Goal: Information Seeking & Learning: Learn about a topic

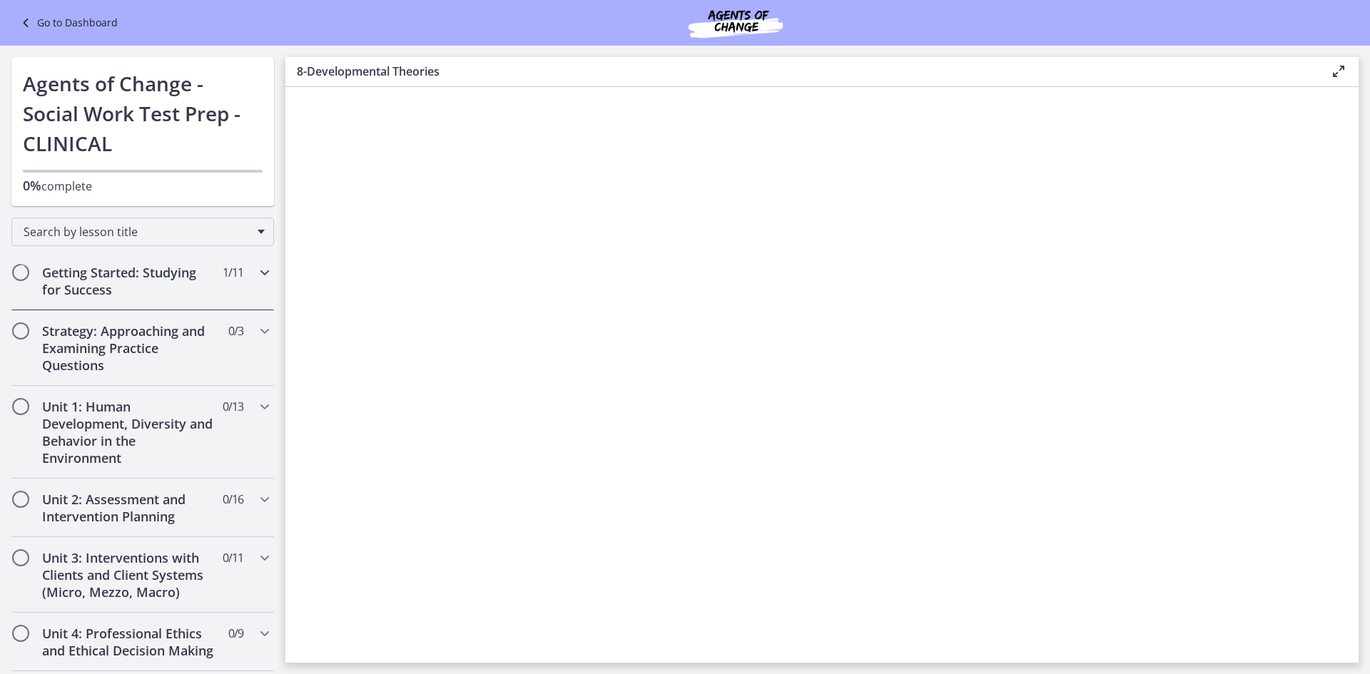
click at [180, 276] on h2 "Getting Started: Studying for Success" at bounding box center [129, 281] width 174 height 34
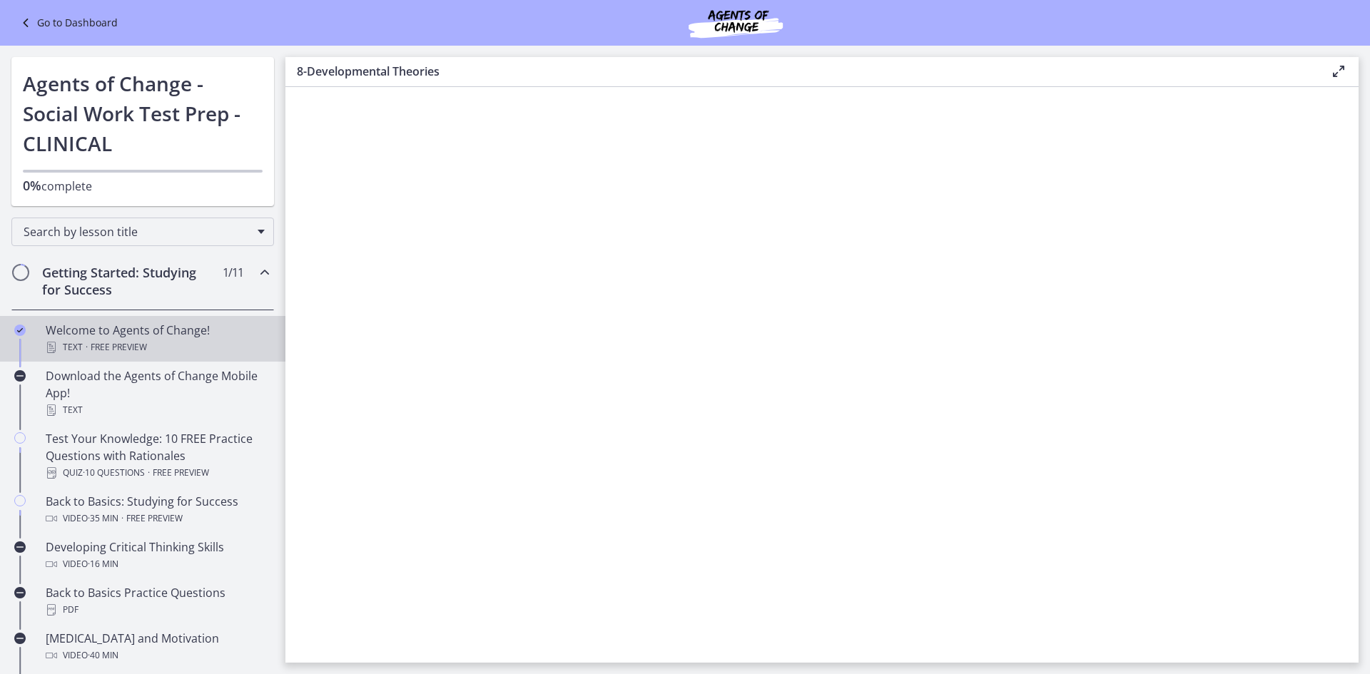
click at [176, 342] on div "Text · Free preview" at bounding box center [157, 347] width 223 height 17
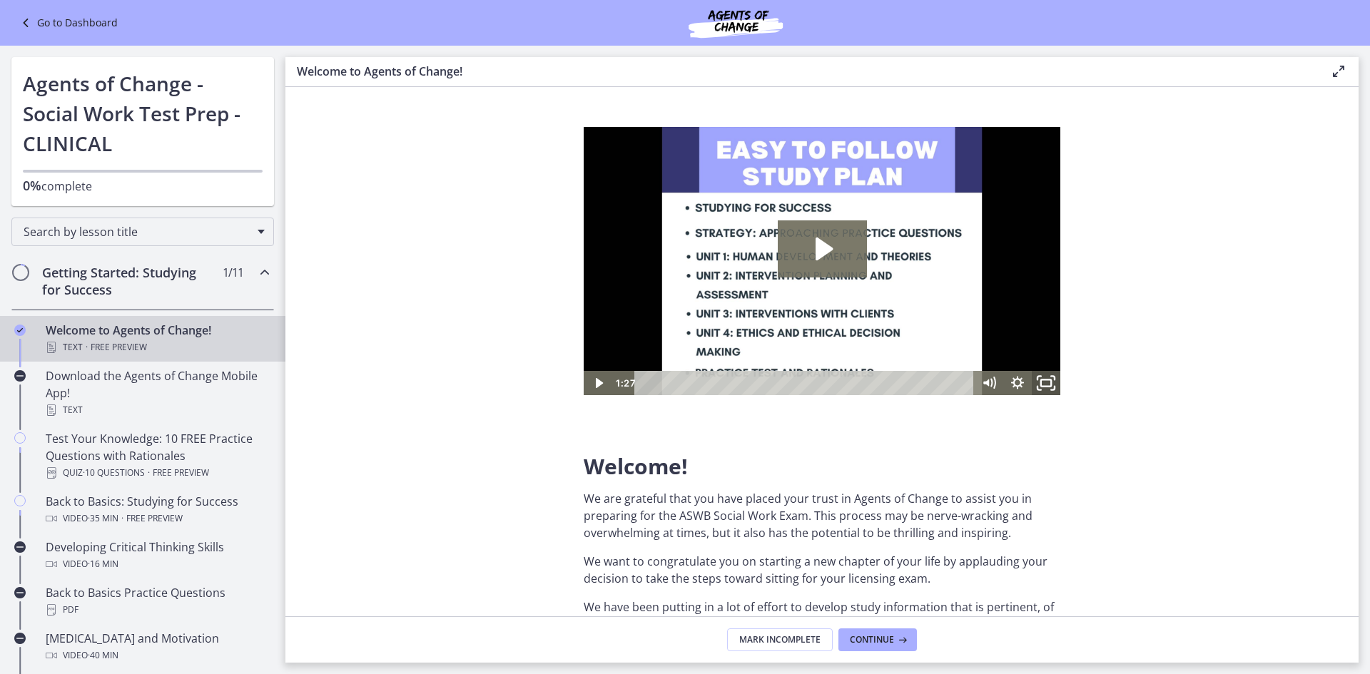
click at [455, 384] on icon "Fullscreen" at bounding box center [1046, 382] width 34 height 29
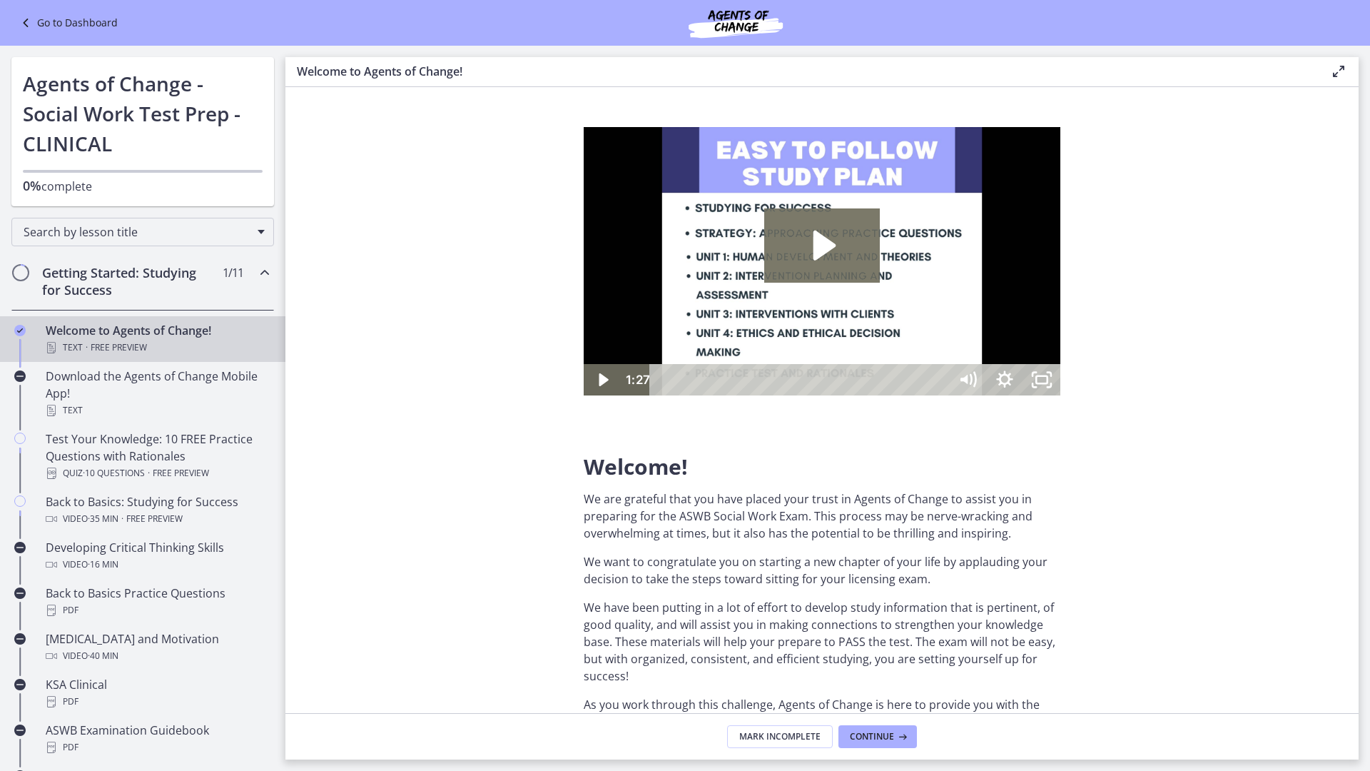
click at [455, 288] on img at bounding box center [822, 261] width 477 height 268
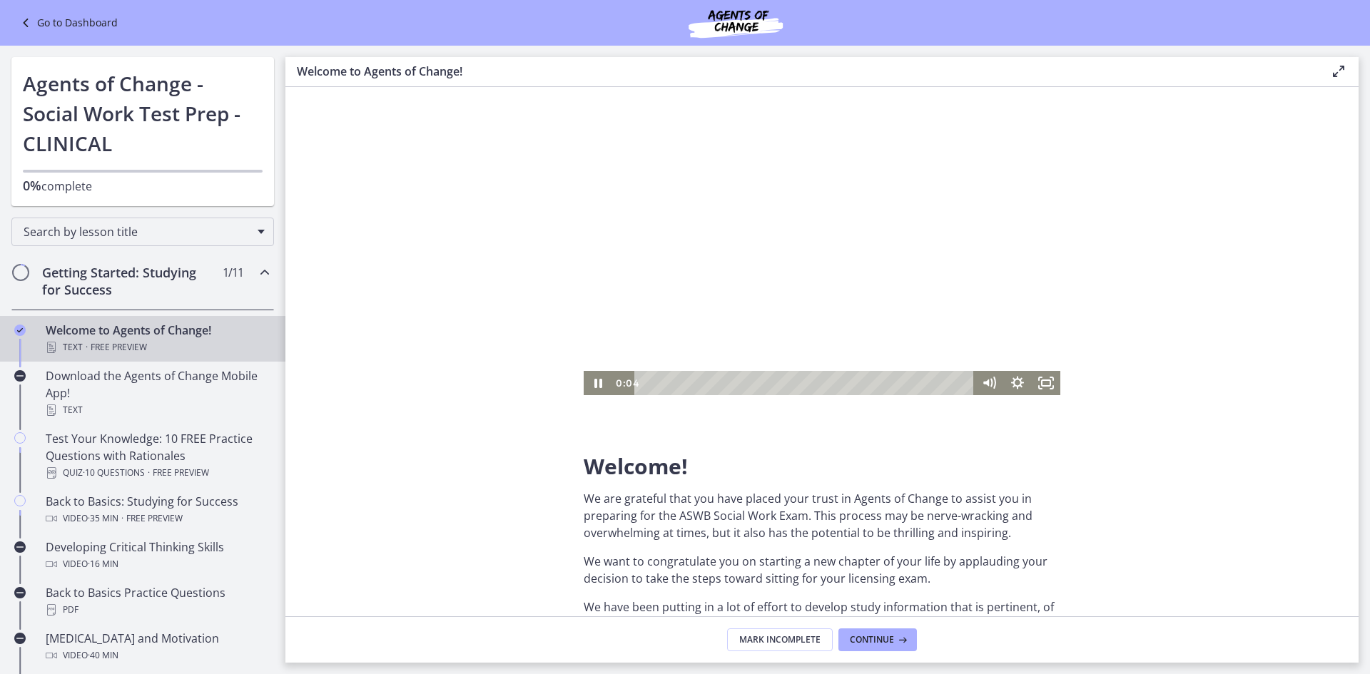
click at [455, 292] on div at bounding box center [822, 261] width 477 height 268
drag, startPoint x: 983, startPoint y: 302, endPoint x: 988, endPoint y: 392, distance: 90.0
click at [455, 392] on div at bounding box center [1018, 383] width 86 height 24
click at [455, 380] on rect "Fullscreen" at bounding box center [1046, 383] width 10 height 7
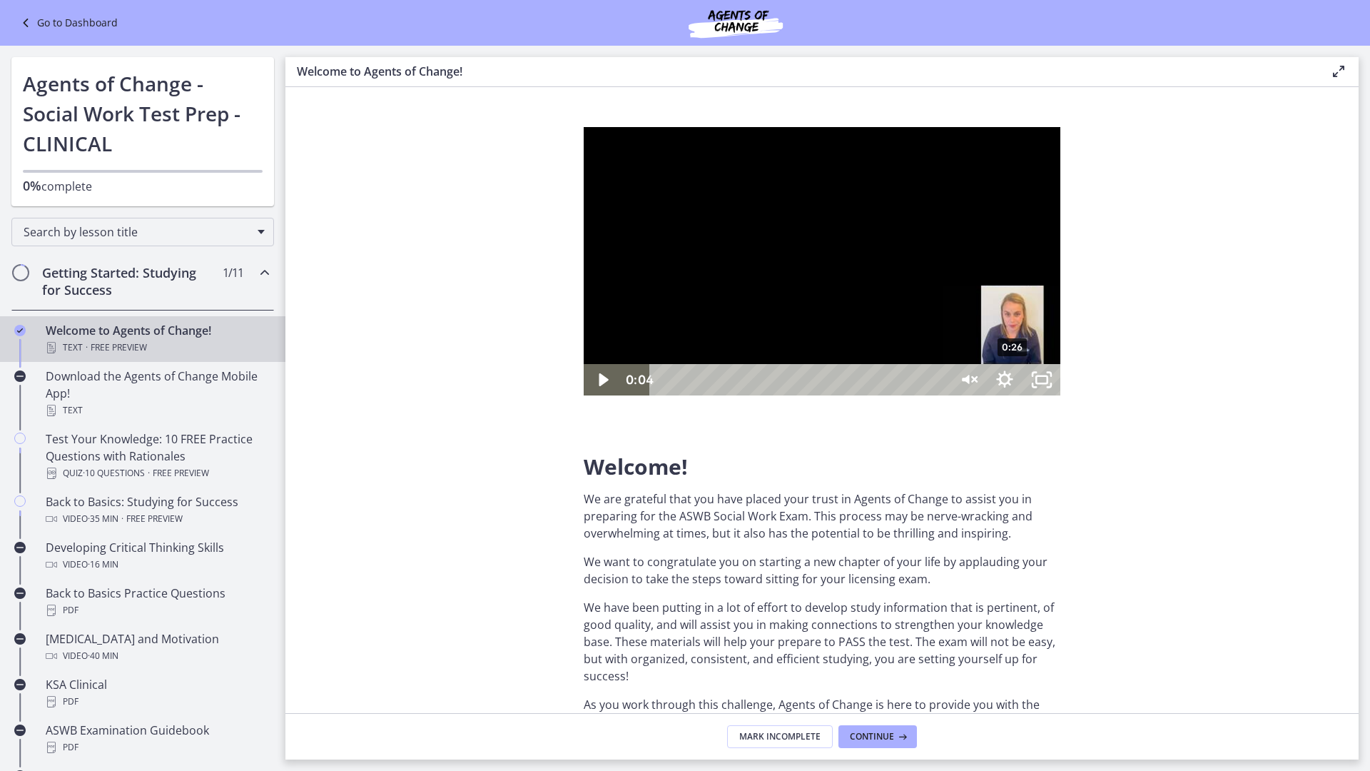
click at [455, 395] on div "0:26" at bounding box center [801, 379] width 277 height 31
click at [455, 395] on div "0:31" at bounding box center [801, 379] width 277 height 31
click at [455, 395] on div "0:48" at bounding box center [801, 379] width 277 height 31
click at [455, 395] on div "0:53" at bounding box center [801, 379] width 277 height 31
click at [455, 395] on div at bounding box center [822, 261] width 477 height 268
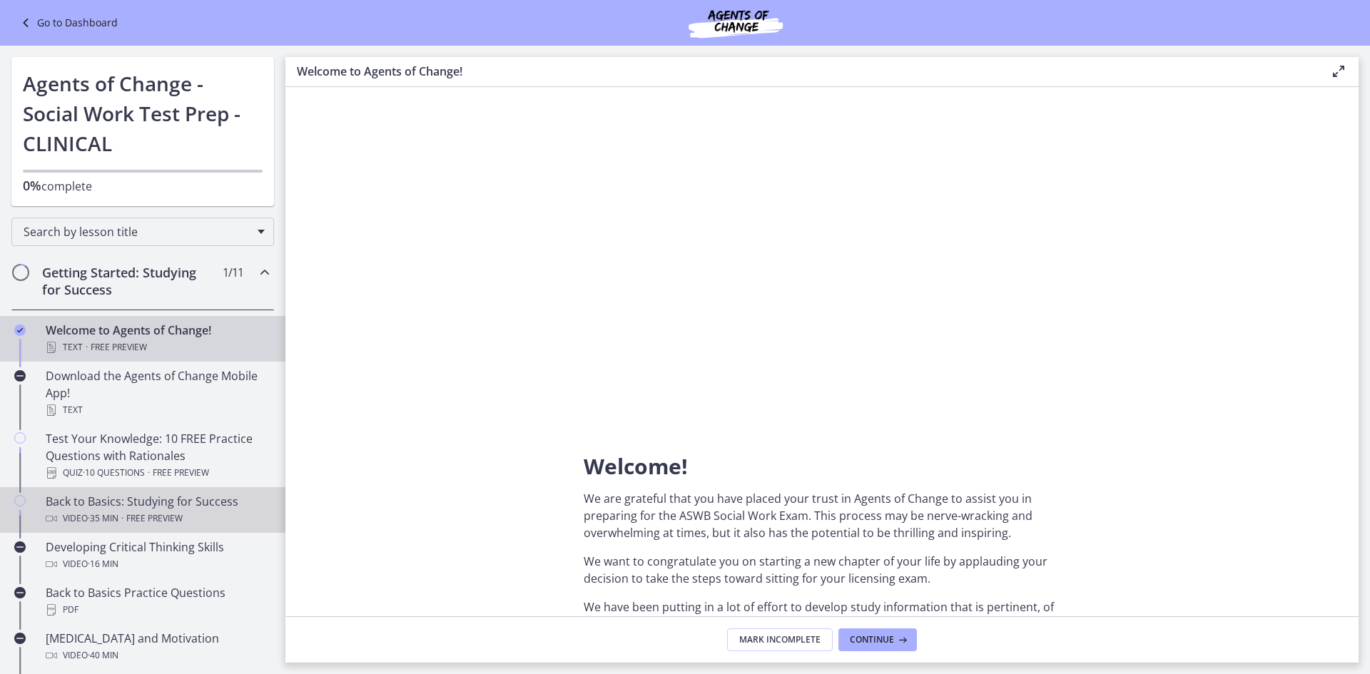
click at [185, 503] on div "Back to Basics: Studying for Success Video · 35 min · Free preview" at bounding box center [157, 510] width 223 height 34
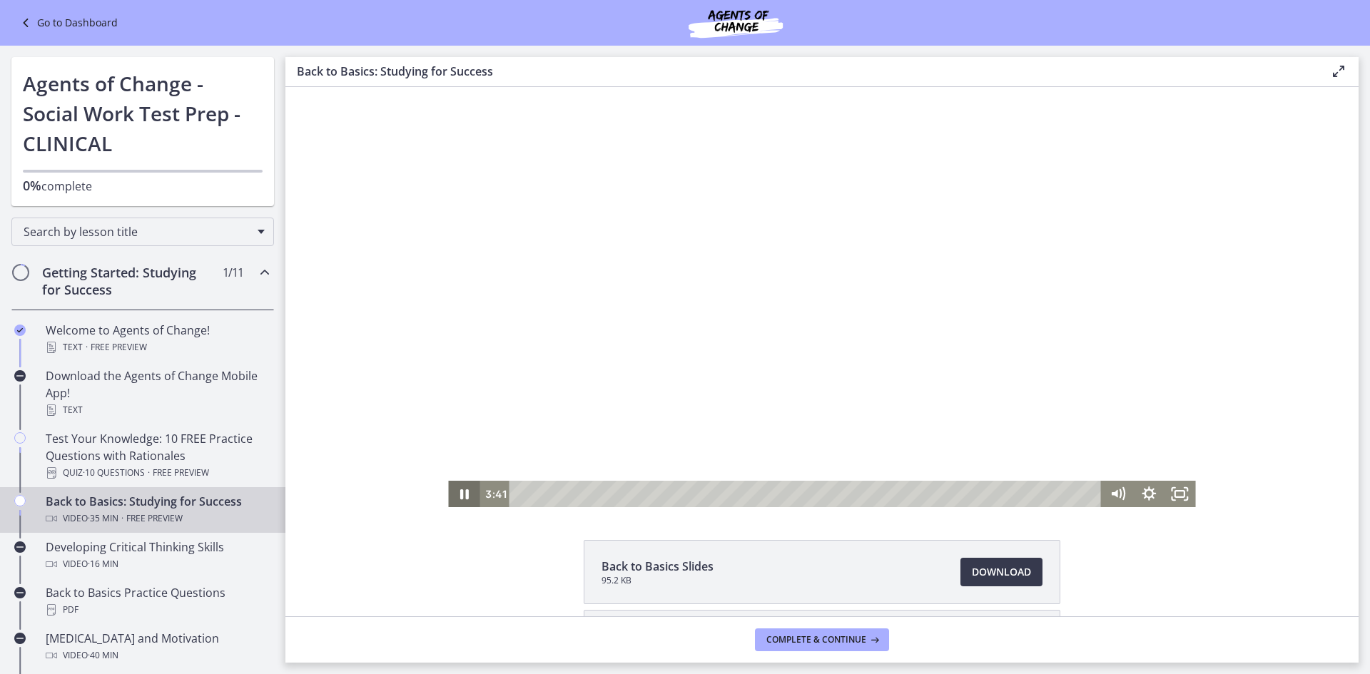
click at [455, 491] on icon "Pause" at bounding box center [463, 494] width 31 height 26
click at [455, 492] on icon "Fullscreen" at bounding box center [1180, 493] width 37 height 31
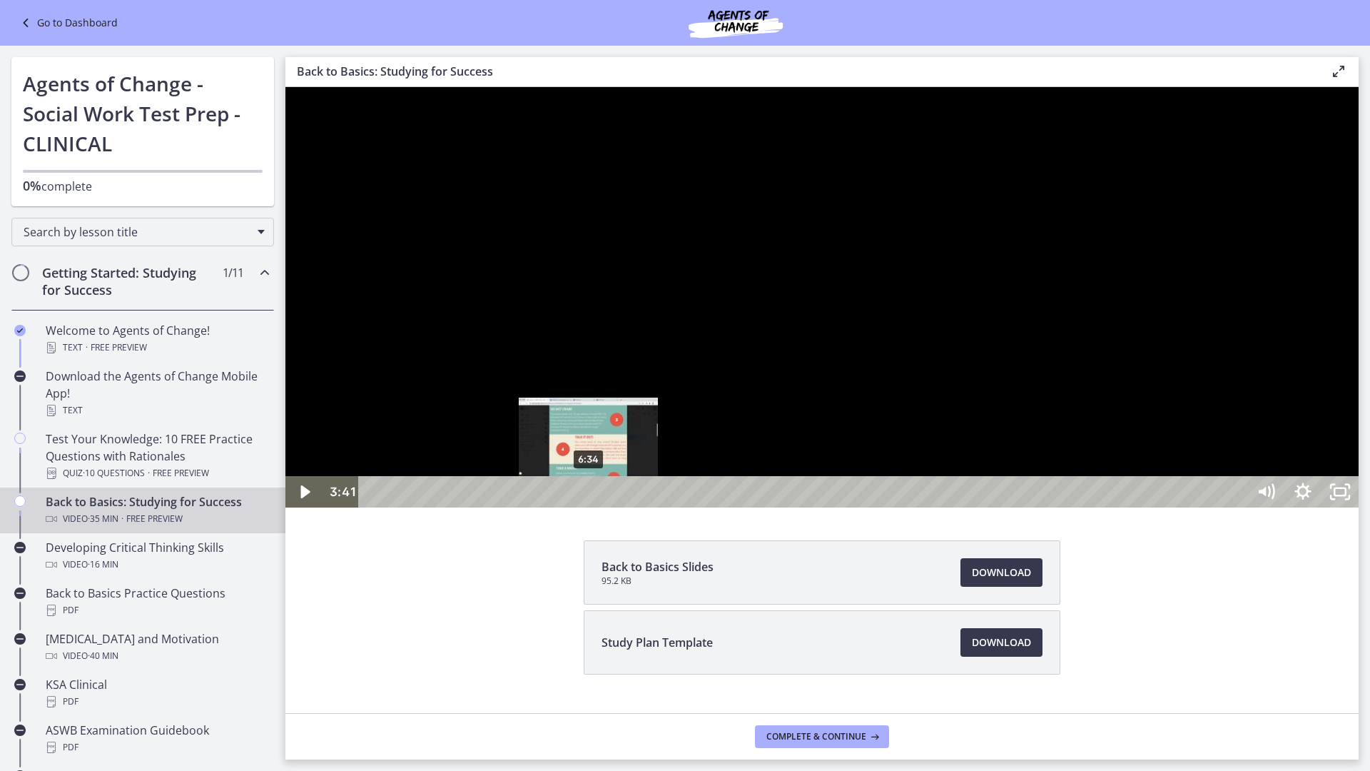
click at [455, 507] on div "6:34" at bounding box center [805, 491] width 866 height 31
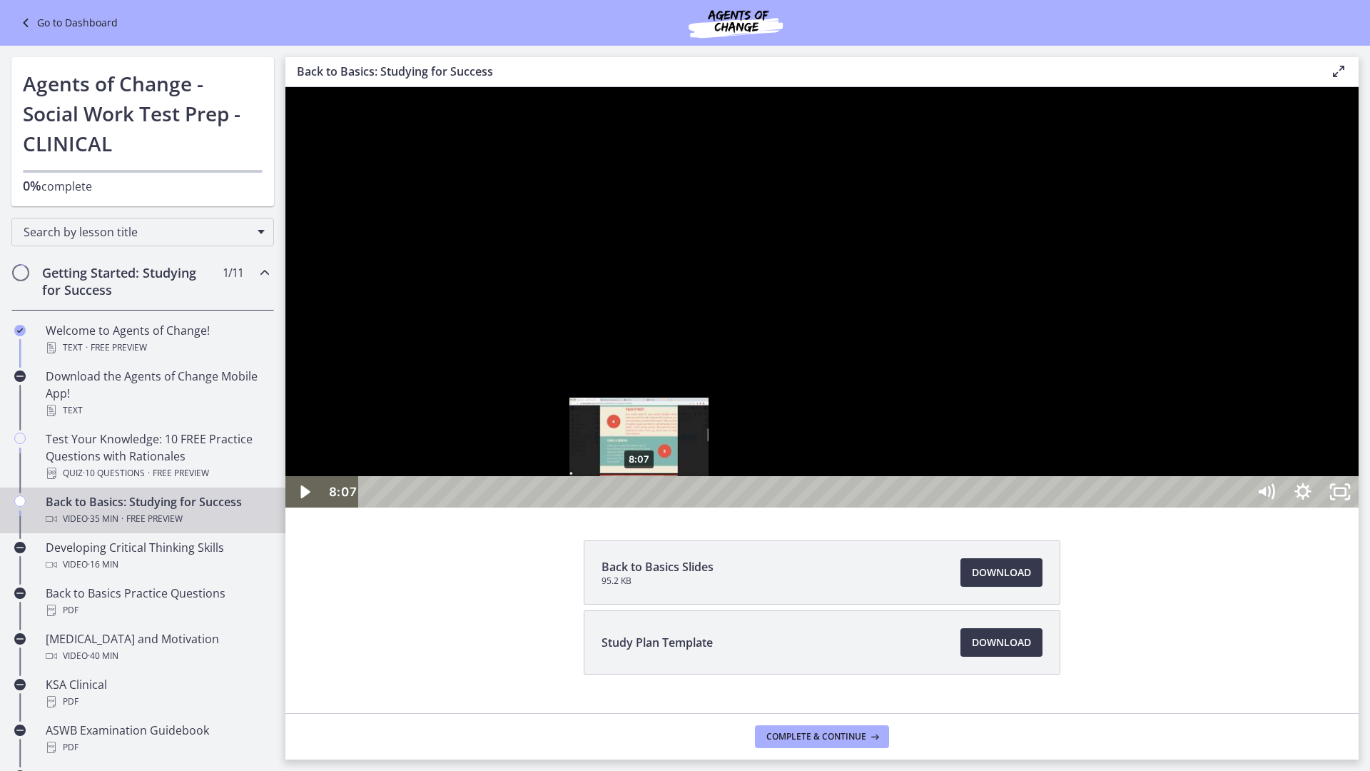
click at [455, 507] on div "8:07" at bounding box center [805, 491] width 866 height 31
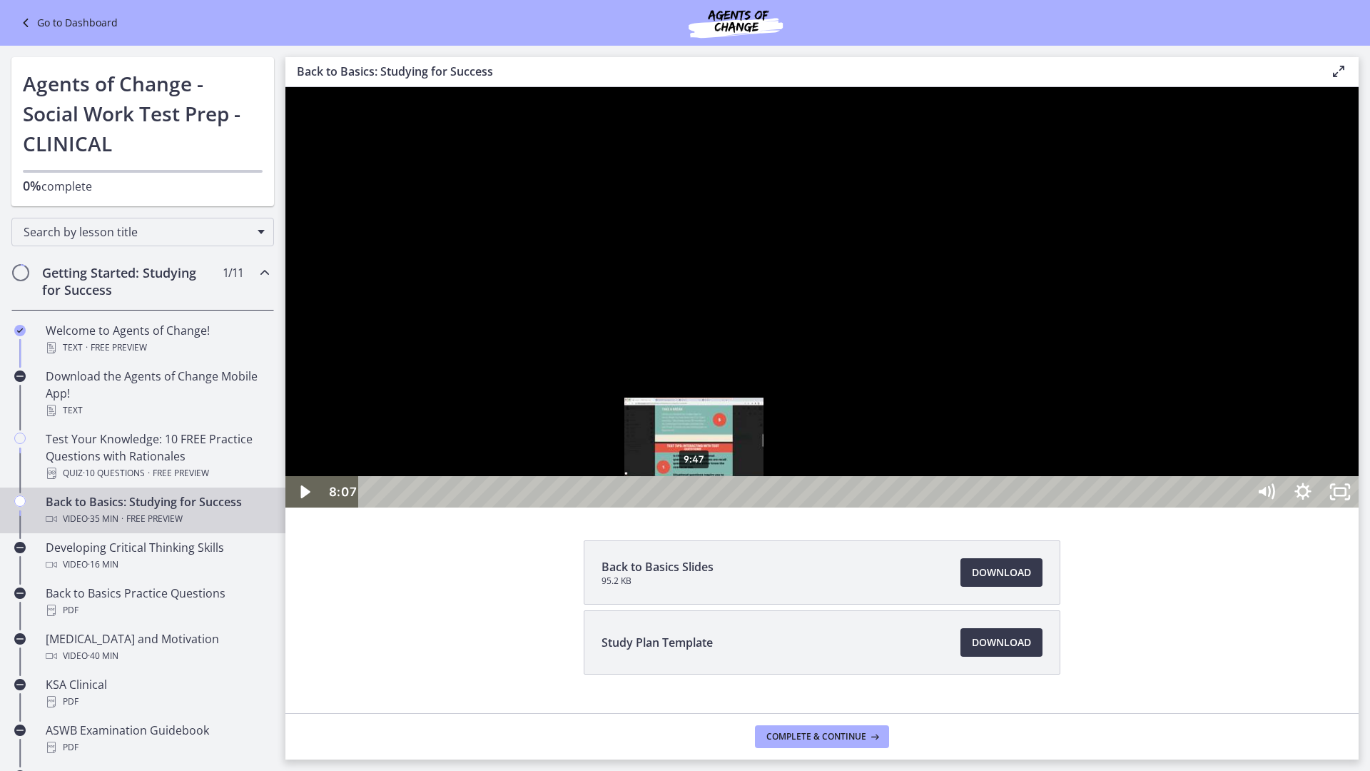
click at [455, 507] on div "9:47" at bounding box center [805, 491] width 866 height 31
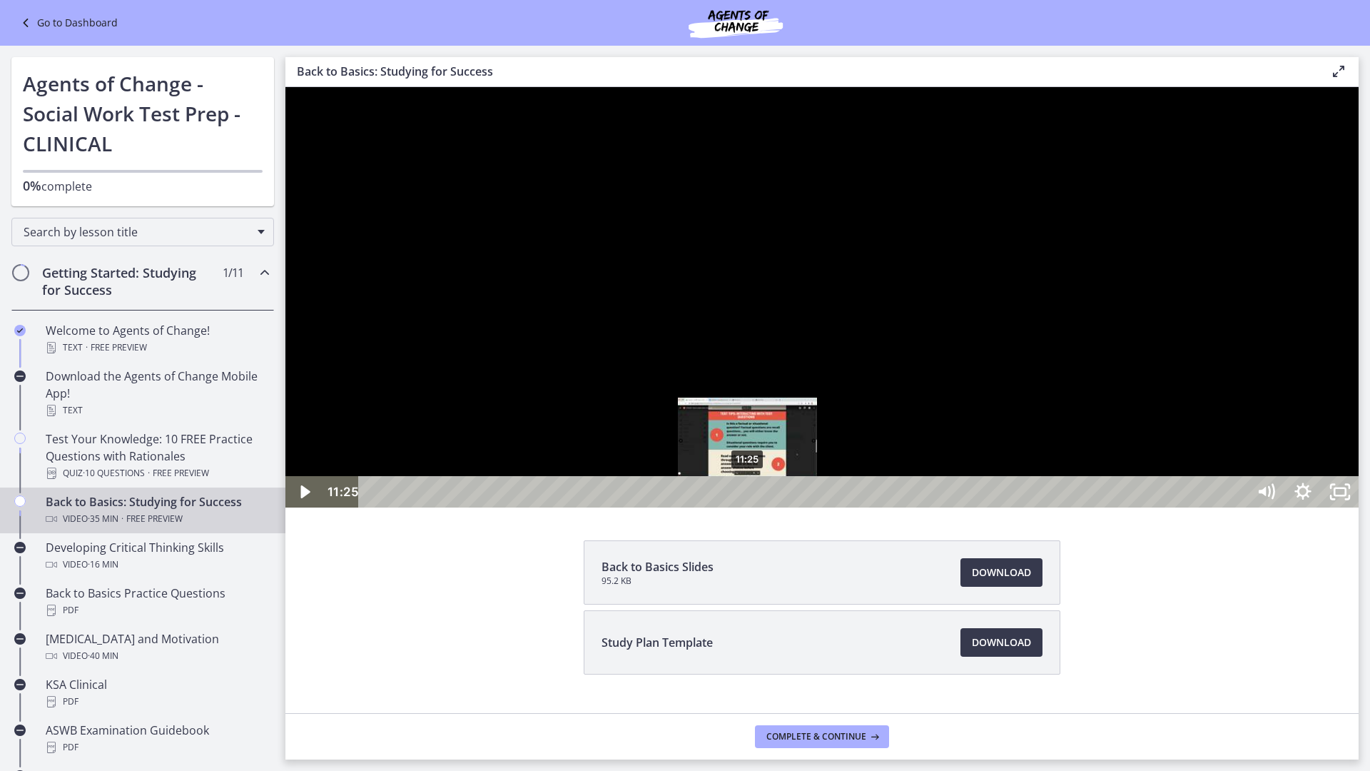
click at [455, 507] on div "11:25" at bounding box center [805, 491] width 866 height 31
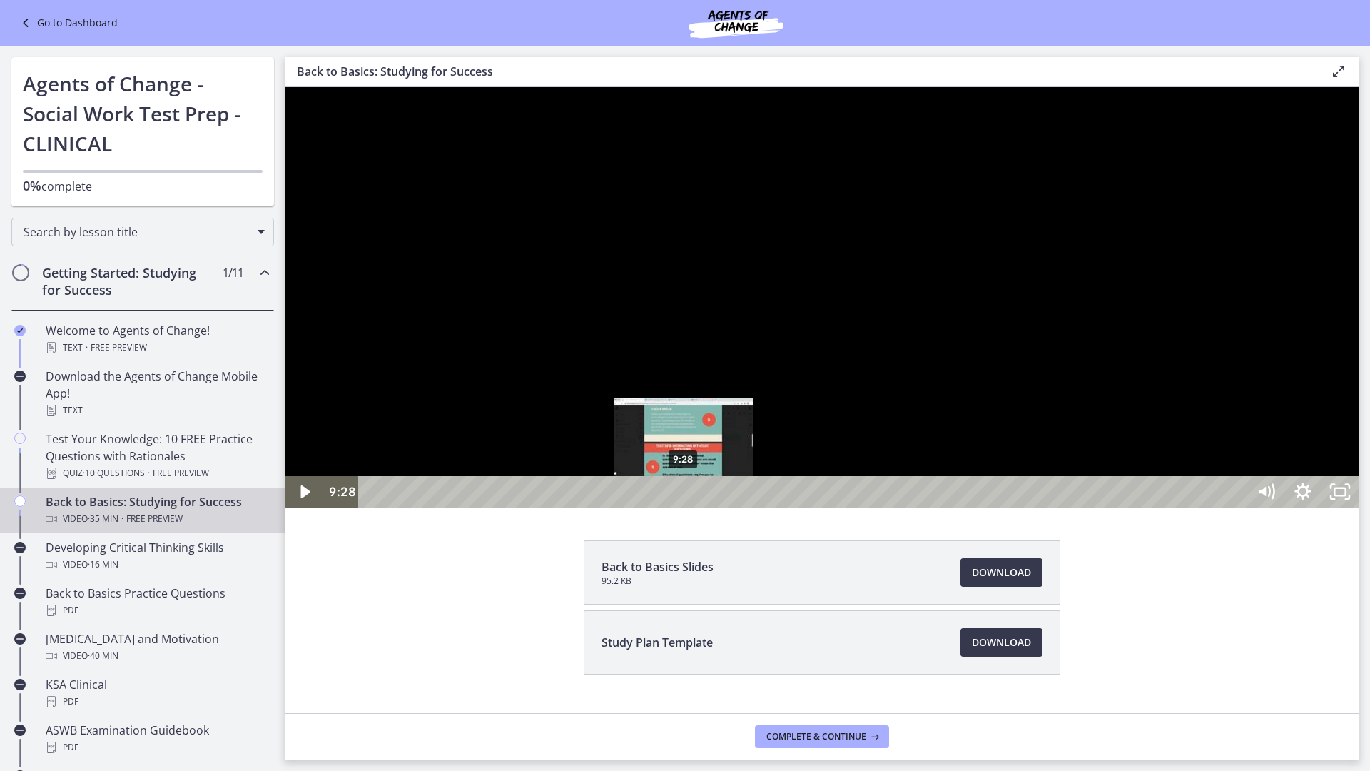
click at [455, 507] on div "9:28" at bounding box center [805, 491] width 866 height 31
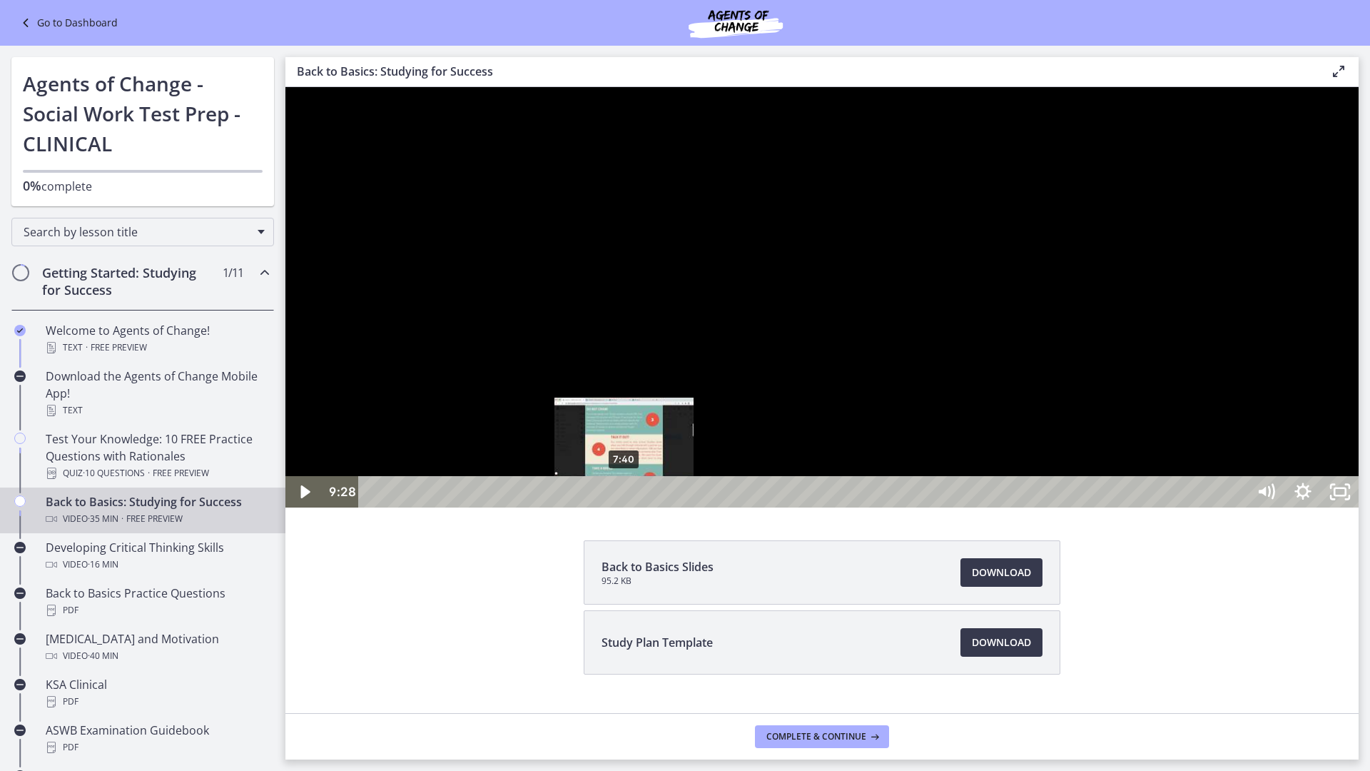
click at [455, 507] on div "7:40" at bounding box center [805, 491] width 866 height 31
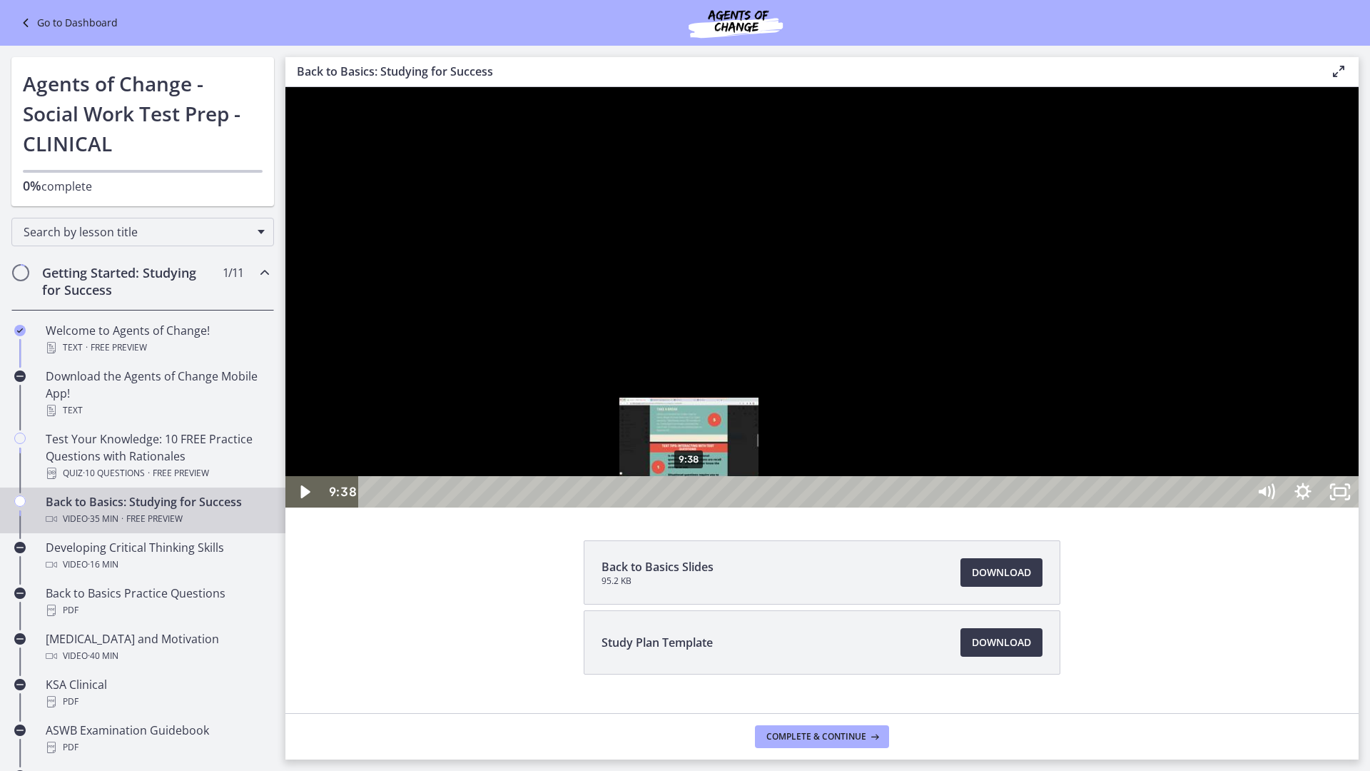
click at [455, 507] on div "9:38" at bounding box center [805, 491] width 866 height 31
click at [455, 507] on div "10:13" at bounding box center [805, 491] width 866 height 31
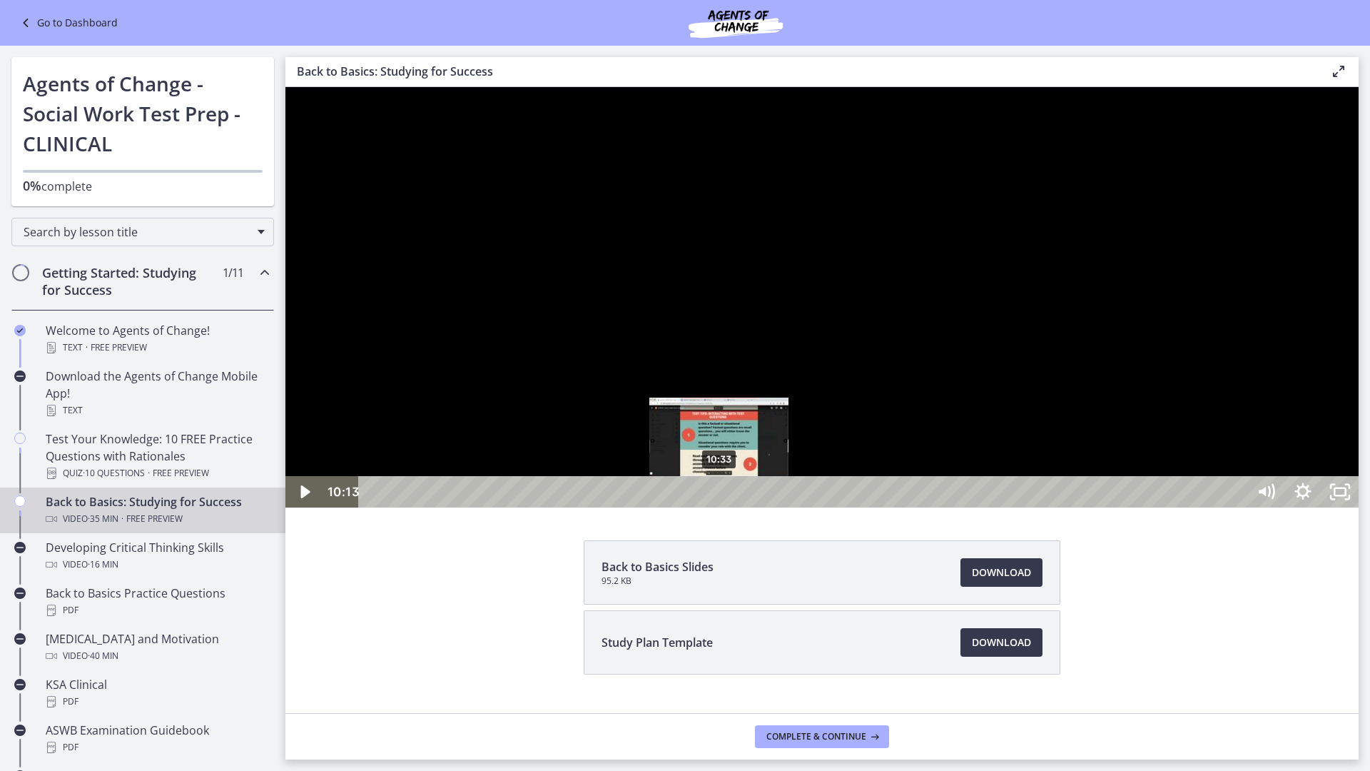
click at [455, 507] on div "10:33" at bounding box center [805, 491] width 866 height 31
click at [455, 507] on div "10:52" at bounding box center [805, 491] width 866 height 31
click at [455, 507] on div "11:22" at bounding box center [805, 491] width 866 height 31
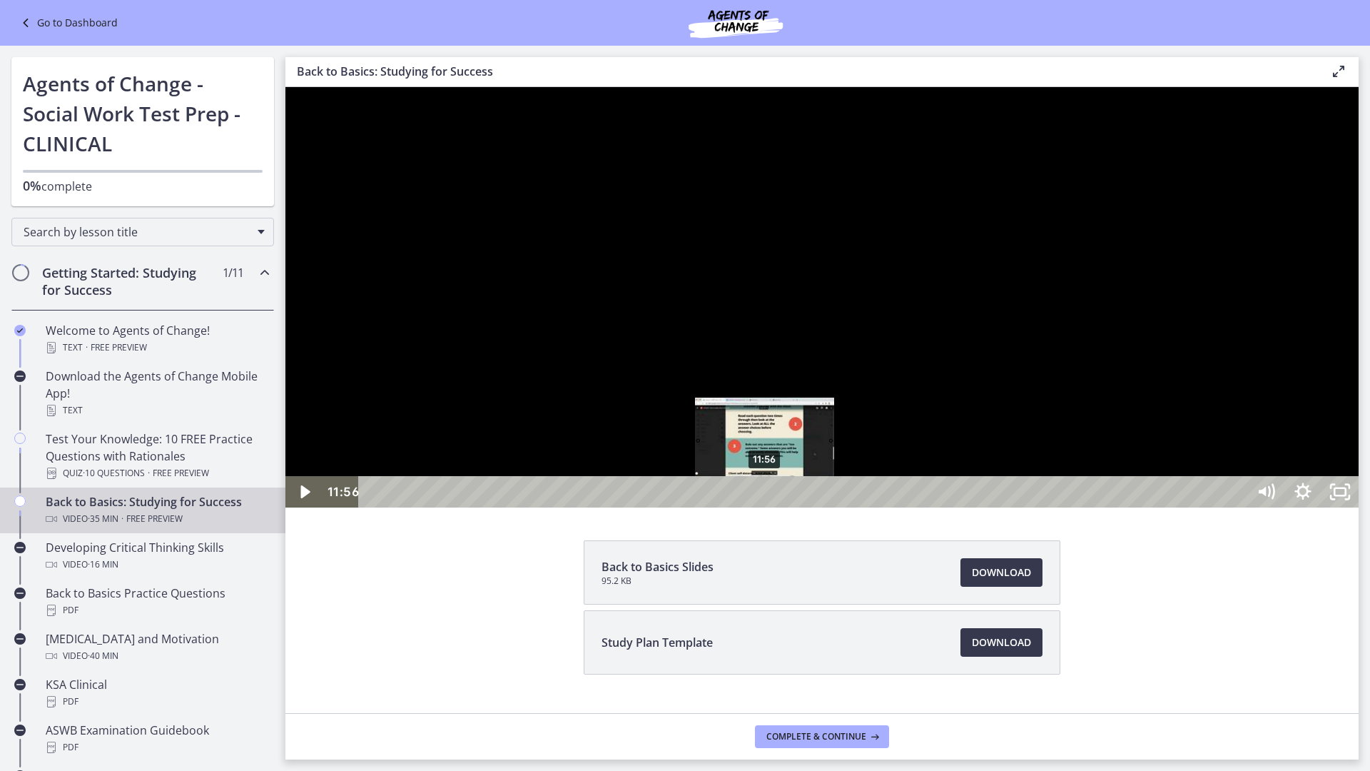
click at [455, 507] on div "11:56" at bounding box center [805, 491] width 866 height 31
click at [455, 507] on div "12:24" at bounding box center [805, 491] width 866 height 31
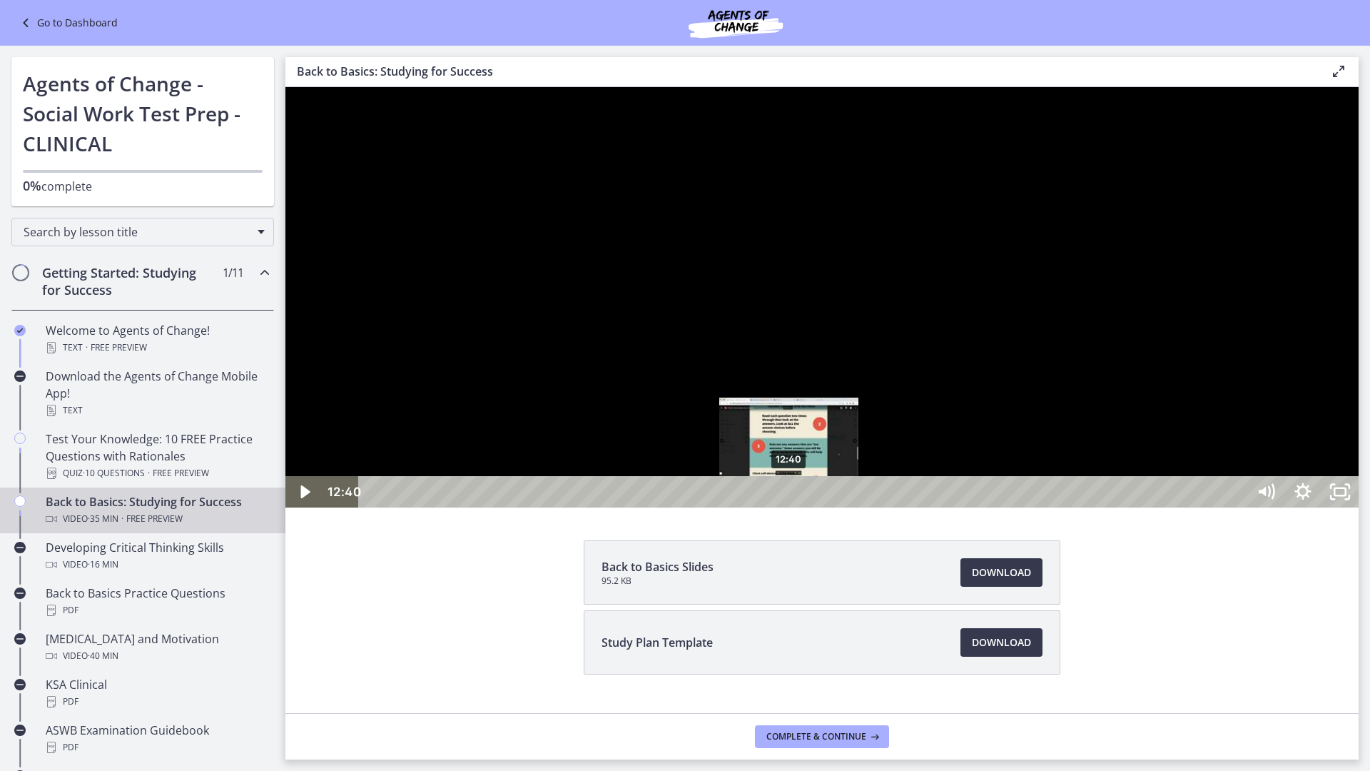
click at [455, 507] on div "12:40" at bounding box center [805, 491] width 866 height 31
click at [455, 507] on div "13:17" at bounding box center [805, 491] width 866 height 31
click at [455, 507] on div "12:00" at bounding box center [805, 491] width 866 height 31
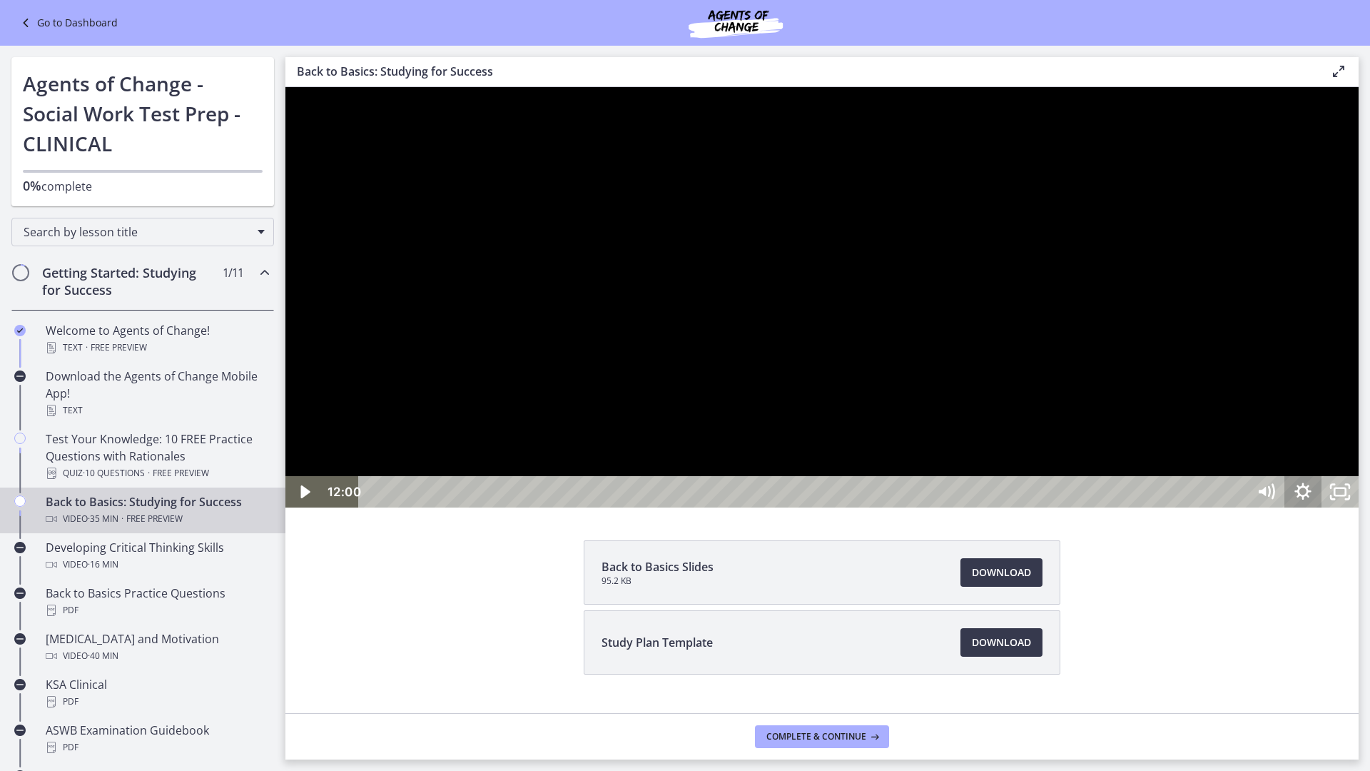
click at [455, 500] on icon "Show settings menu" at bounding box center [1302, 491] width 16 height 16
click at [455, 507] on div at bounding box center [821, 297] width 1073 height 420
drag, startPoint x: 1559, startPoint y: 737, endPoint x: 1581, endPoint y: 842, distance: 107.1
click at [455, 507] on div "Speed 1x Speed 0.5x 0.75x 1x 1.25x 1.5x 1.75x 2x Quality 720p Quality Auto 224p…" at bounding box center [1302, 491] width 111 height 31
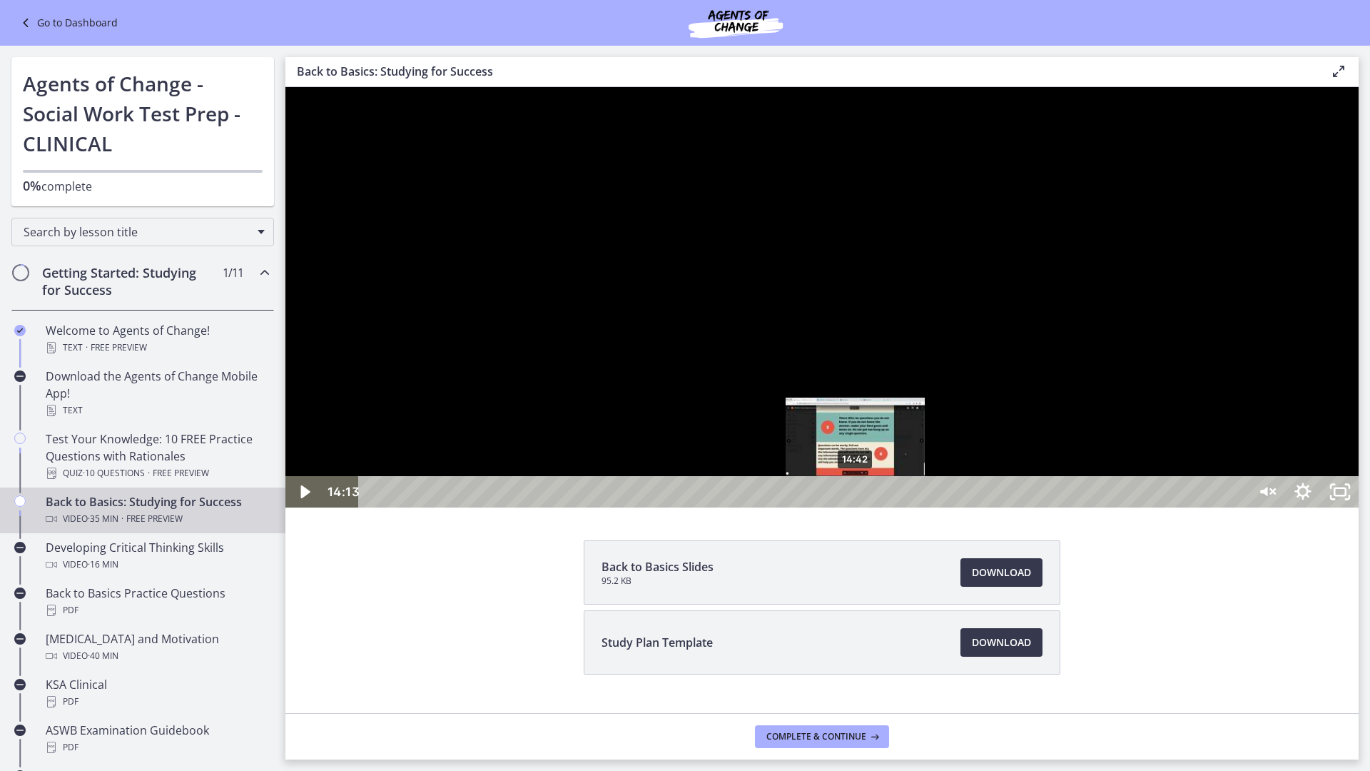
click at [455, 507] on div "14:42" at bounding box center [805, 491] width 866 height 31
click at [455, 507] on div at bounding box center [821, 297] width 1073 height 420
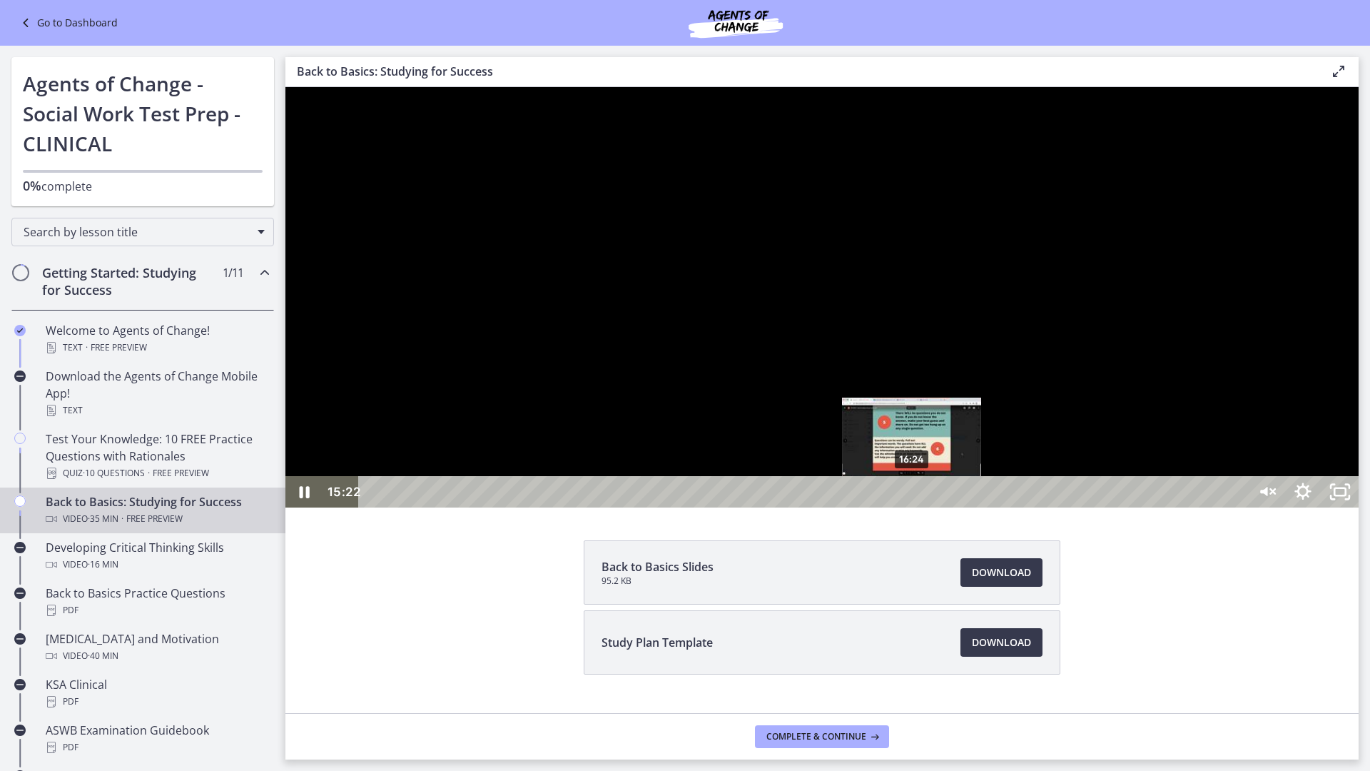
click at [455, 507] on div "16:24" at bounding box center [805, 491] width 866 height 31
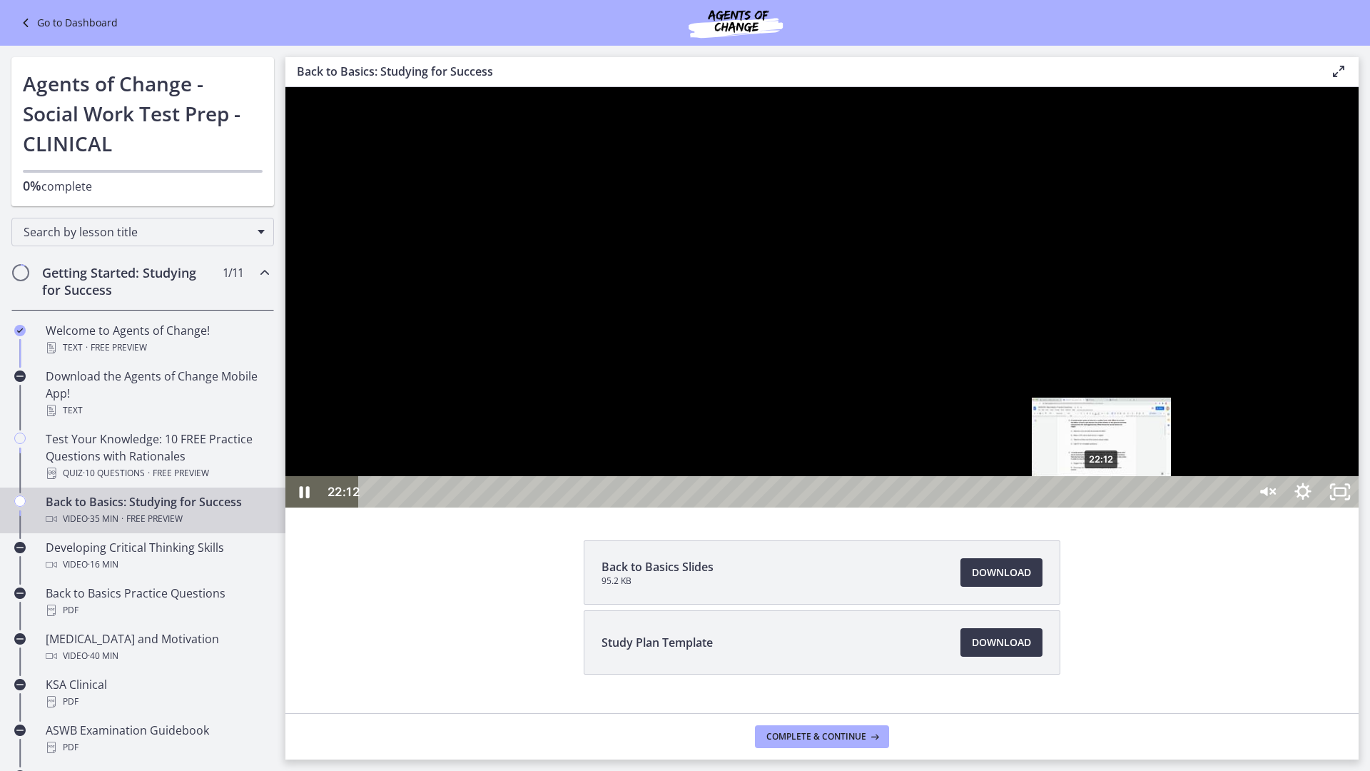
click at [455, 507] on div "22:12" at bounding box center [805, 491] width 866 height 31
click at [455, 507] on div "23:17" at bounding box center [805, 491] width 866 height 31
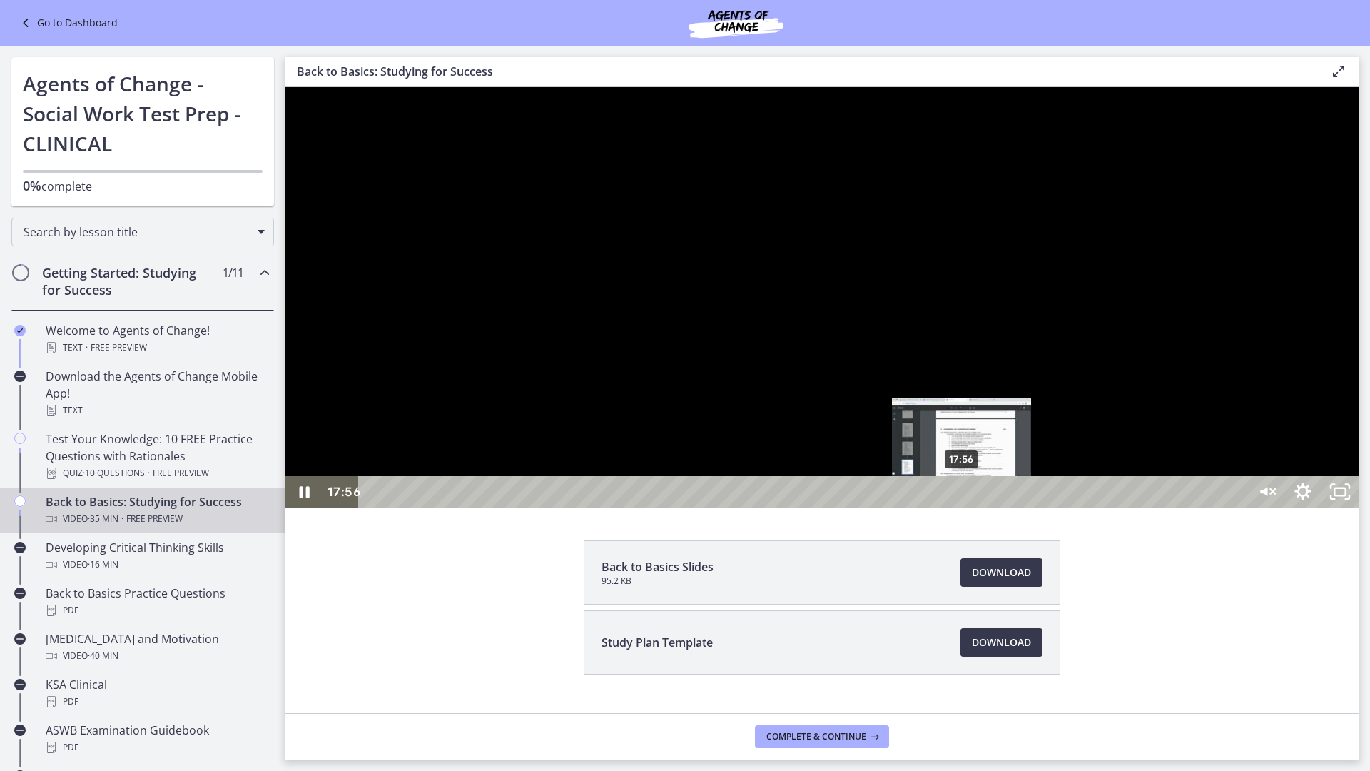
click at [455, 507] on div "17:56" at bounding box center [805, 491] width 866 height 31
click at [455, 111] on div at bounding box center [821, 297] width 1073 height 420
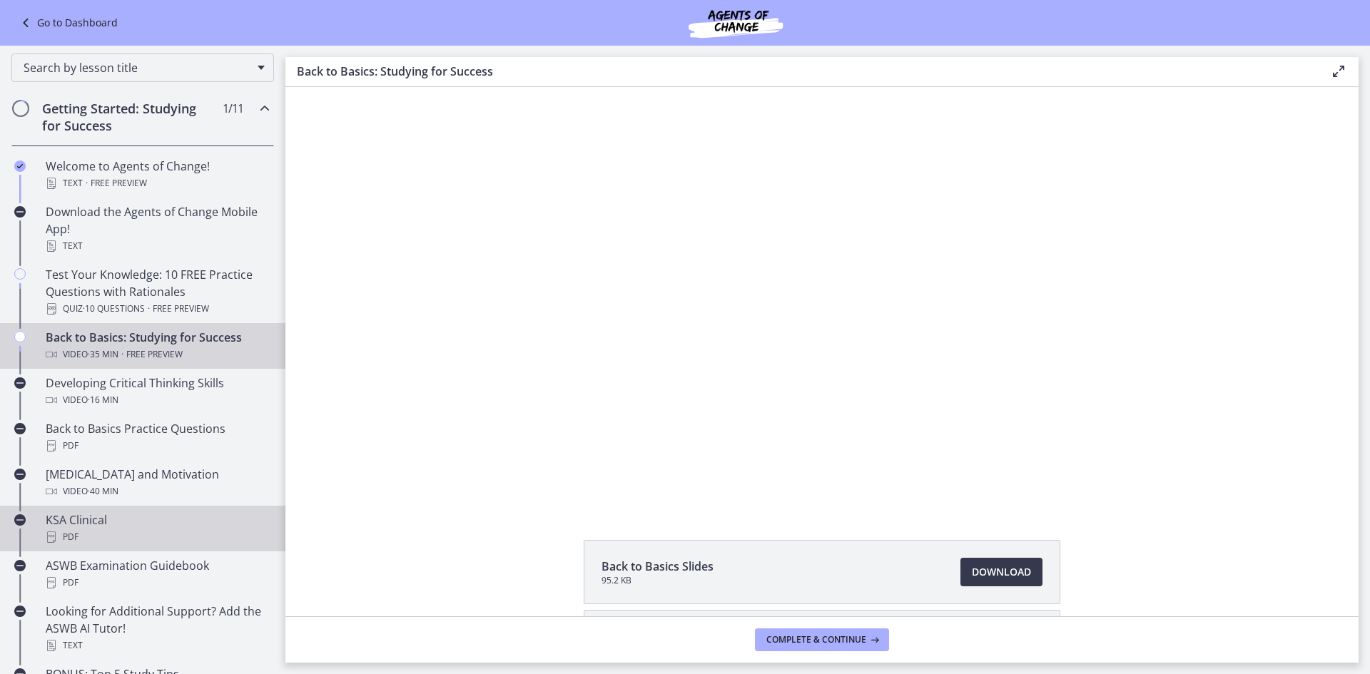
scroll to position [285, 0]
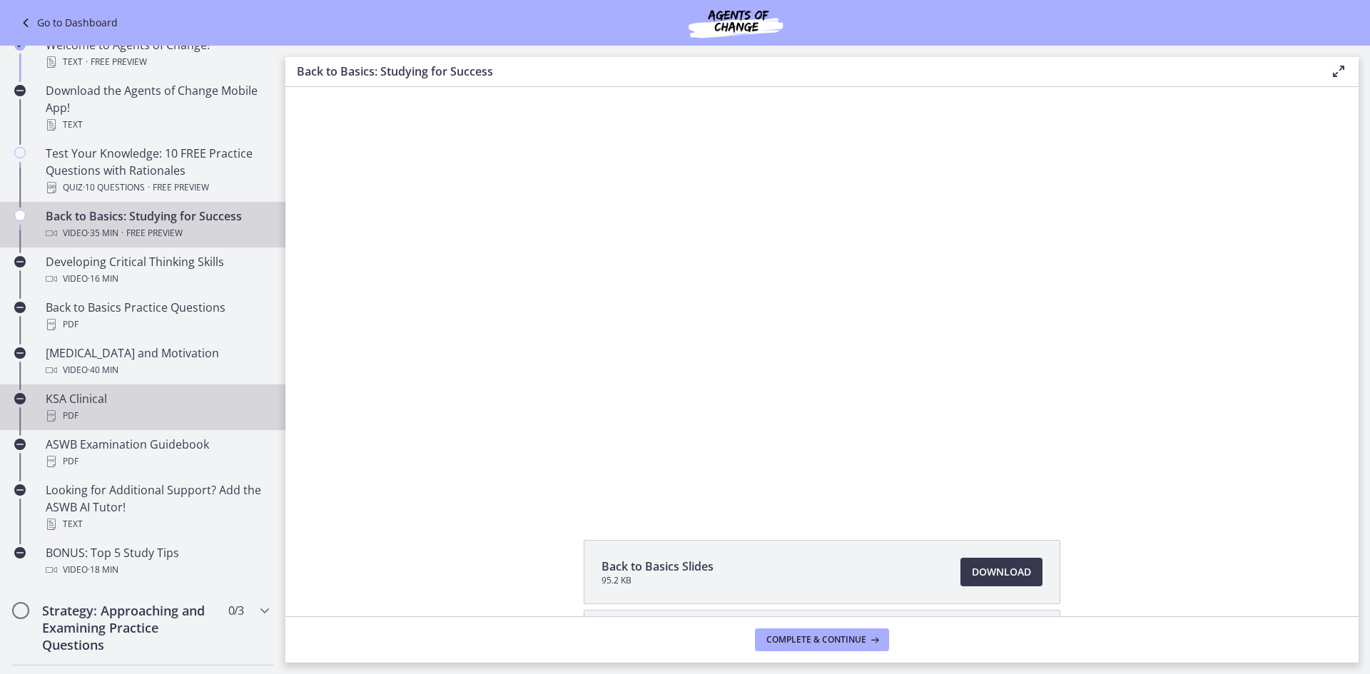
click at [128, 417] on div "PDF" at bounding box center [157, 415] width 223 height 17
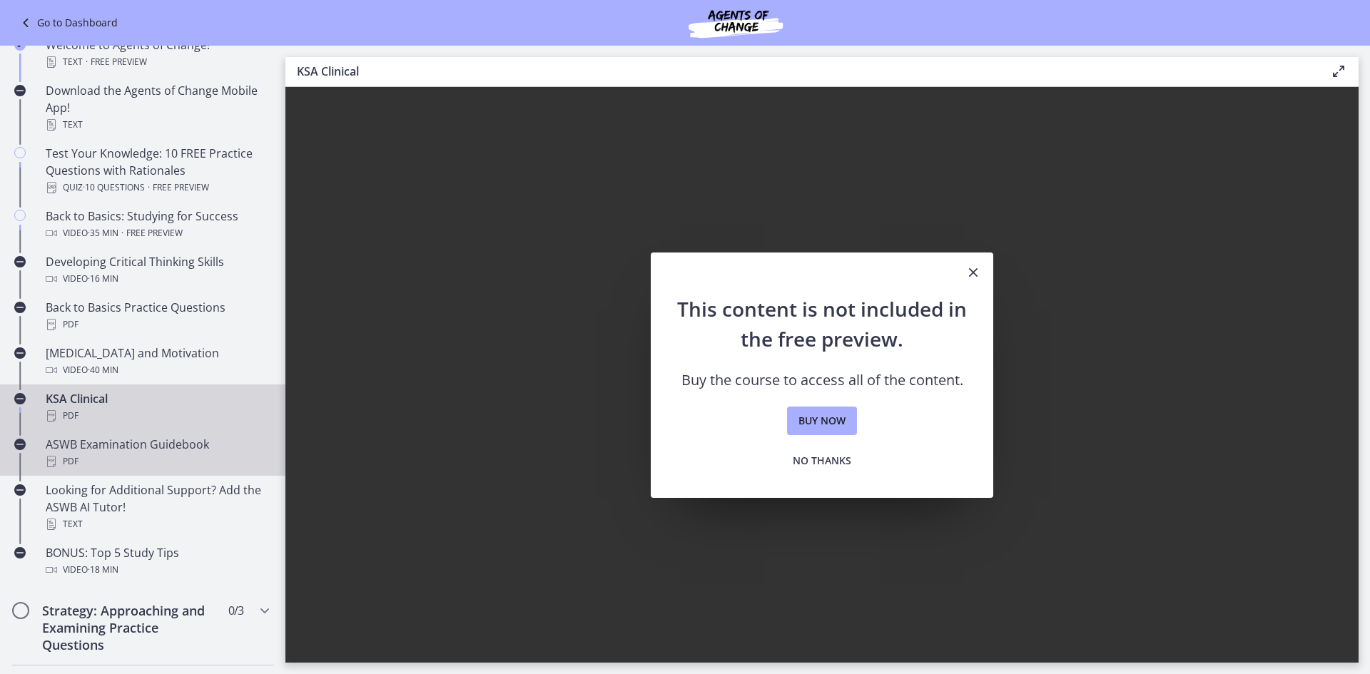
click at [123, 437] on div "ASWB Examination Guidebook PDF" at bounding box center [157, 453] width 223 height 34
click at [106, 390] on link "KSA Clinical PDF" at bounding box center [142, 408] width 285 height 46
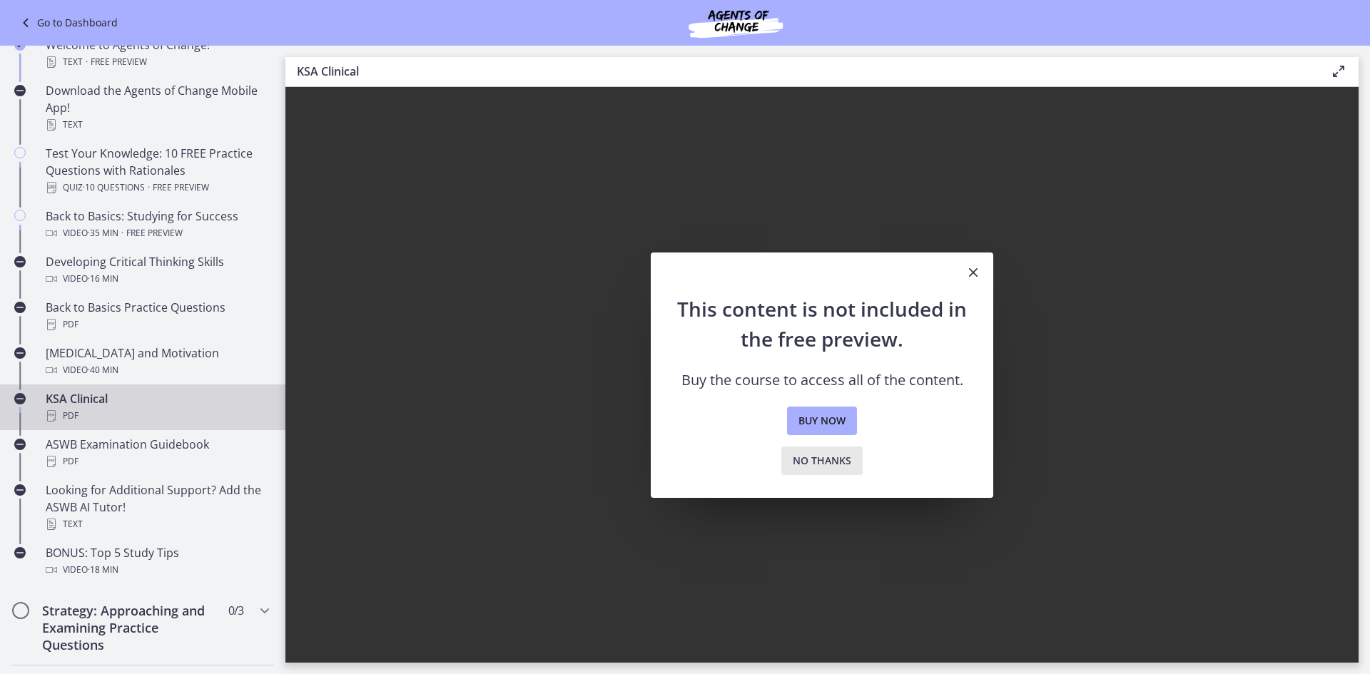
click at [455, 450] on button "No thanks" at bounding box center [821, 461] width 81 height 29
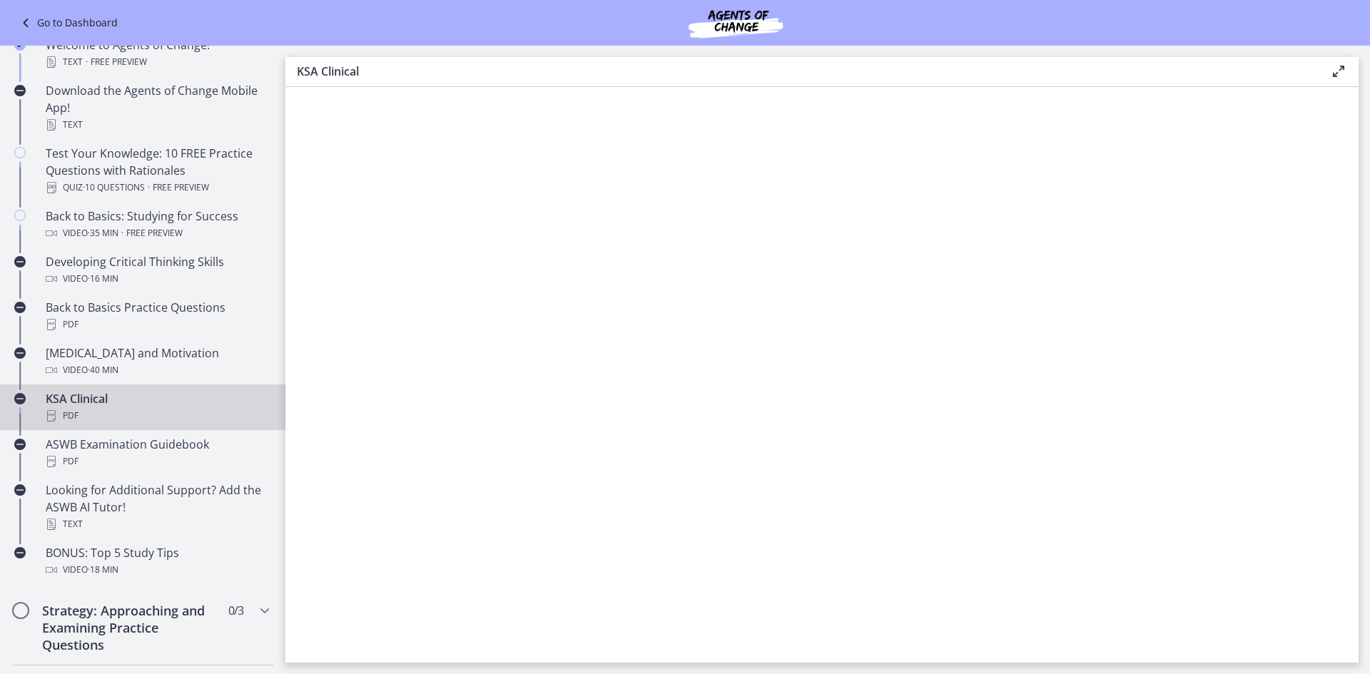
click at [155, 408] on div "PDF" at bounding box center [157, 415] width 223 height 17
click at [66, 400] on div "KSA Clinical PDF" at bounding box center [157, 407] width 223 height 34
click at [104, 448] on div "ASWB Examination Guidebook PDF" at bounding box center [157, 453] width 223 height 34
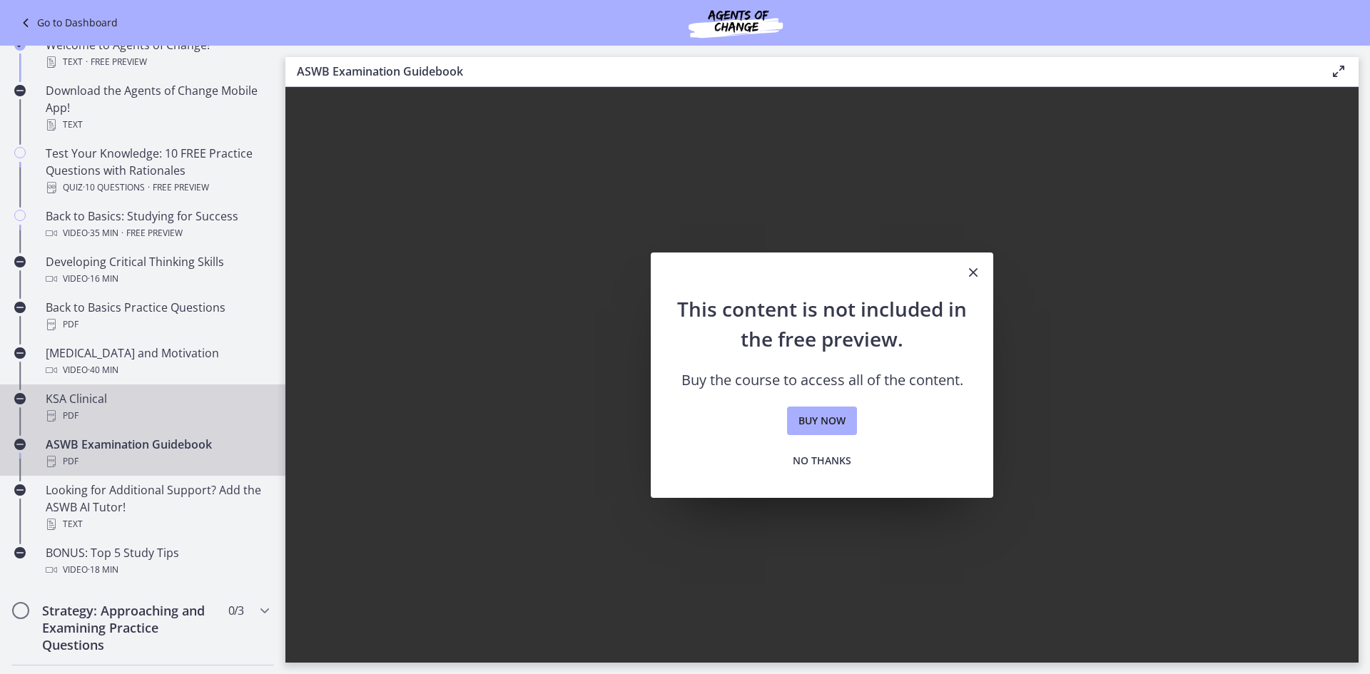
click at [106, 411] on div "PDF" at bounding box center [157, 415] width 223 height 17
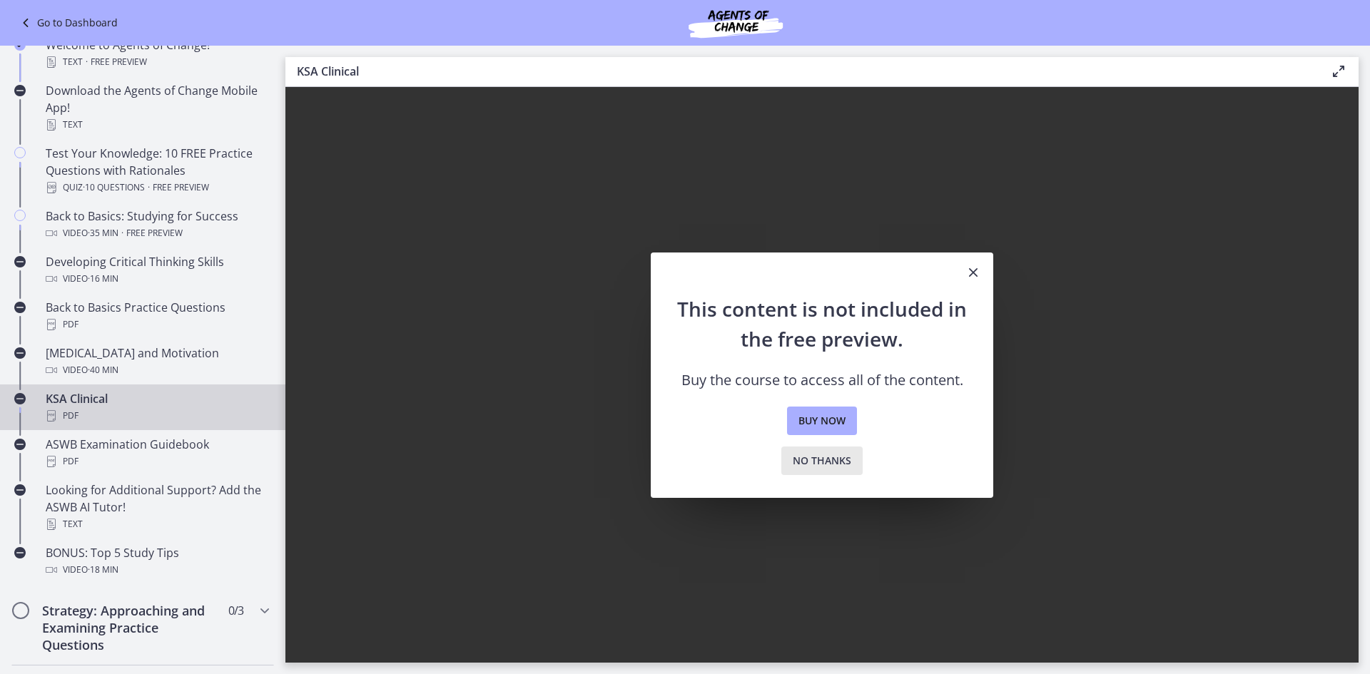
click at [455, 466] on span "No thanks" at bounding box center [822, 460] width 59 height 17
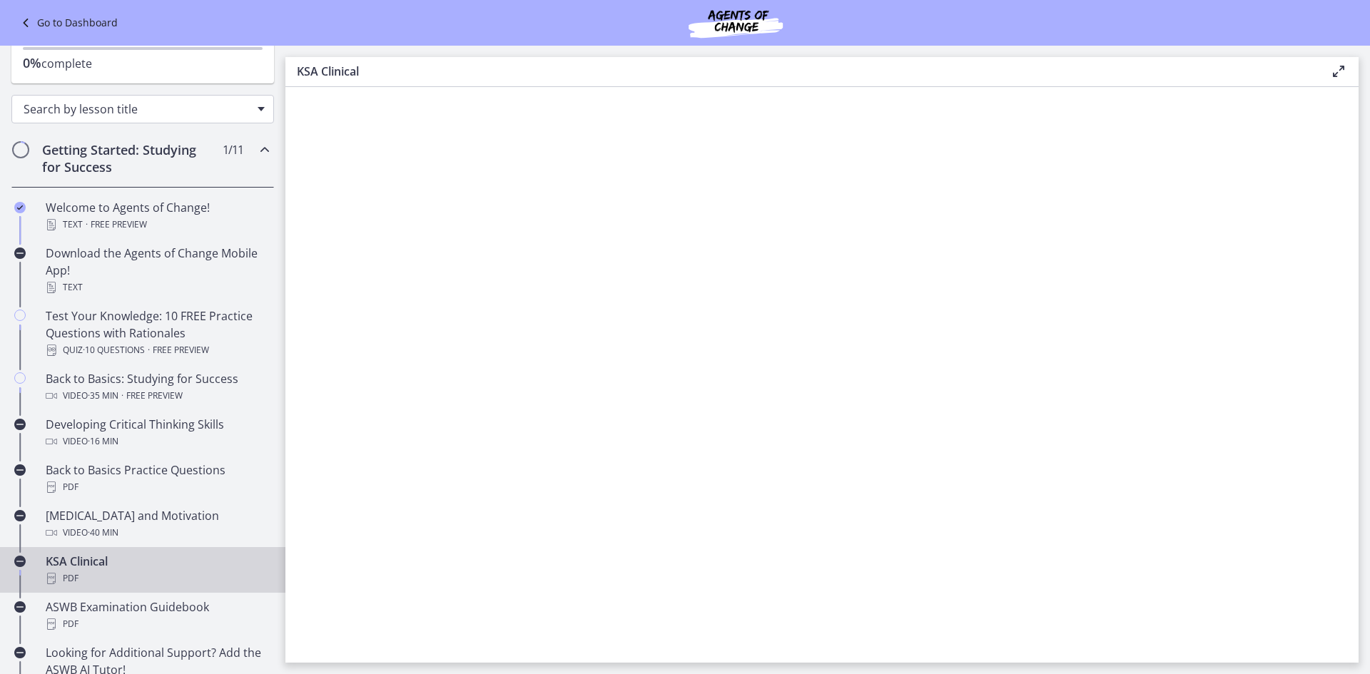
scroll to position [71, 0]
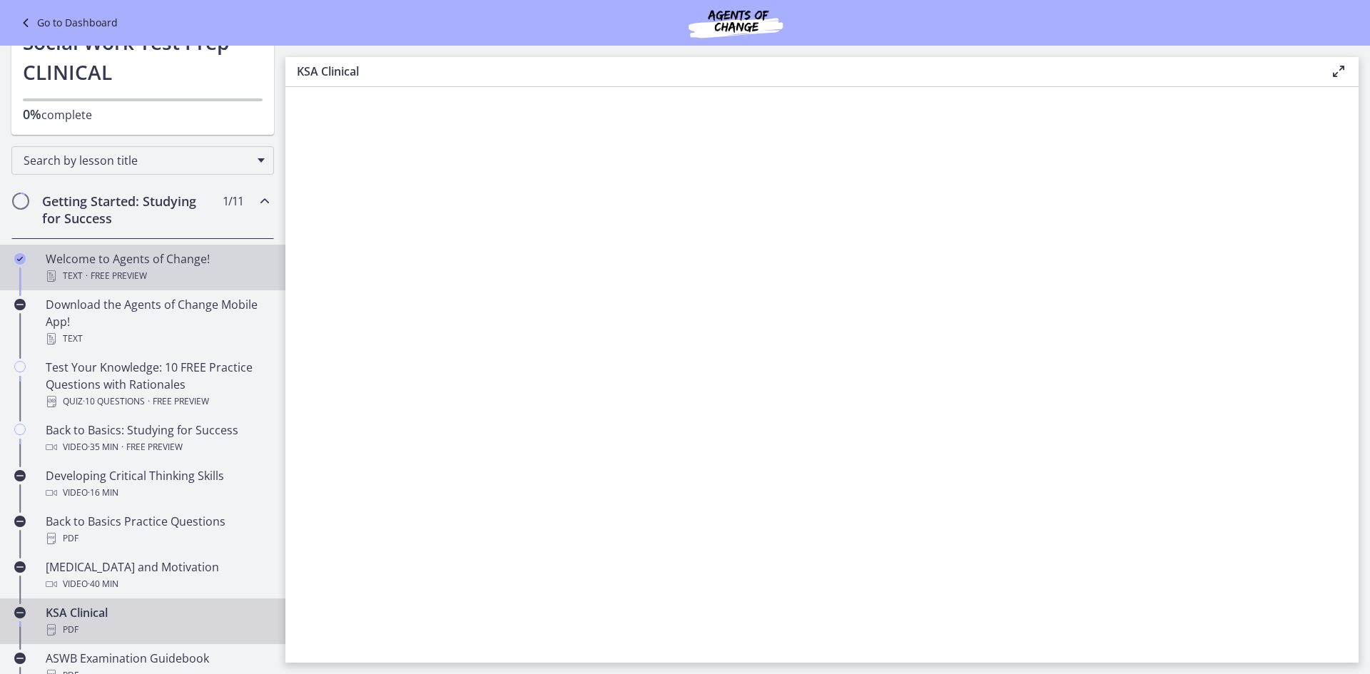
click at [135, 276] on span "Free preview" at bounding box center [119, 276] width 56 height 17
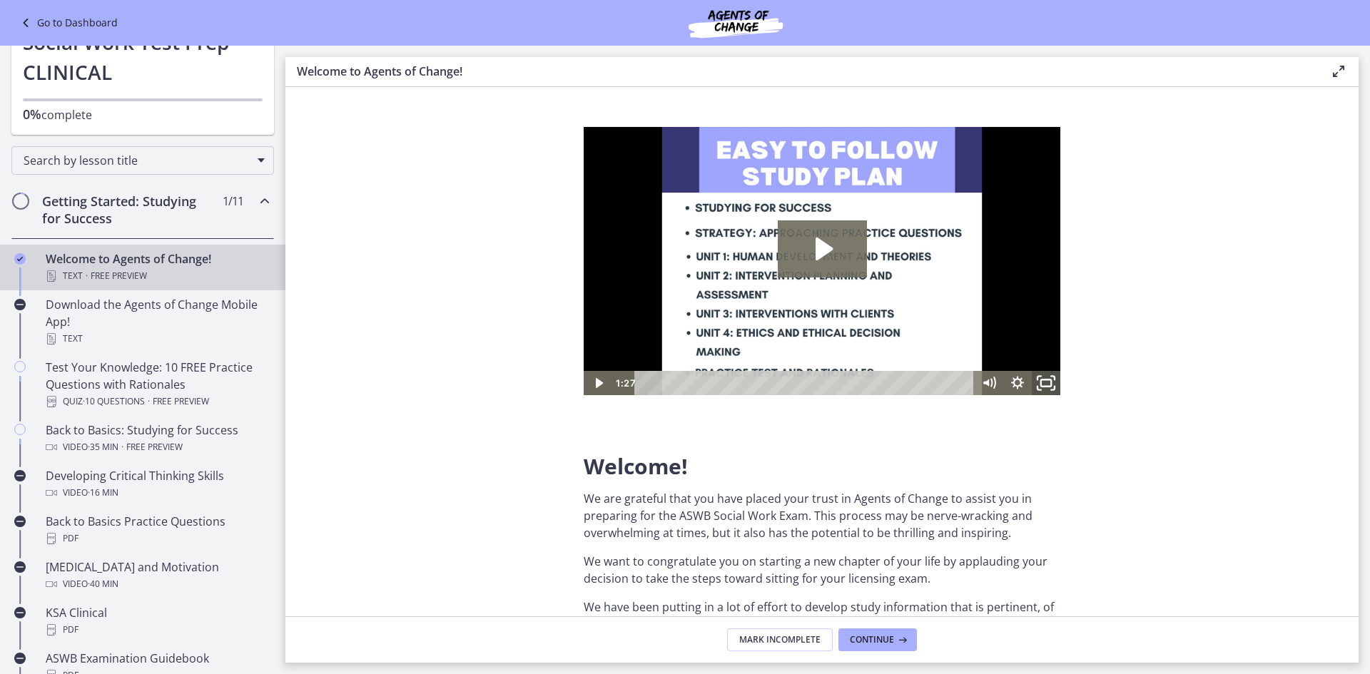
click at [455, 385] on icon "Fullscreen" at bounding box center [1046, 382] width 34 height 29
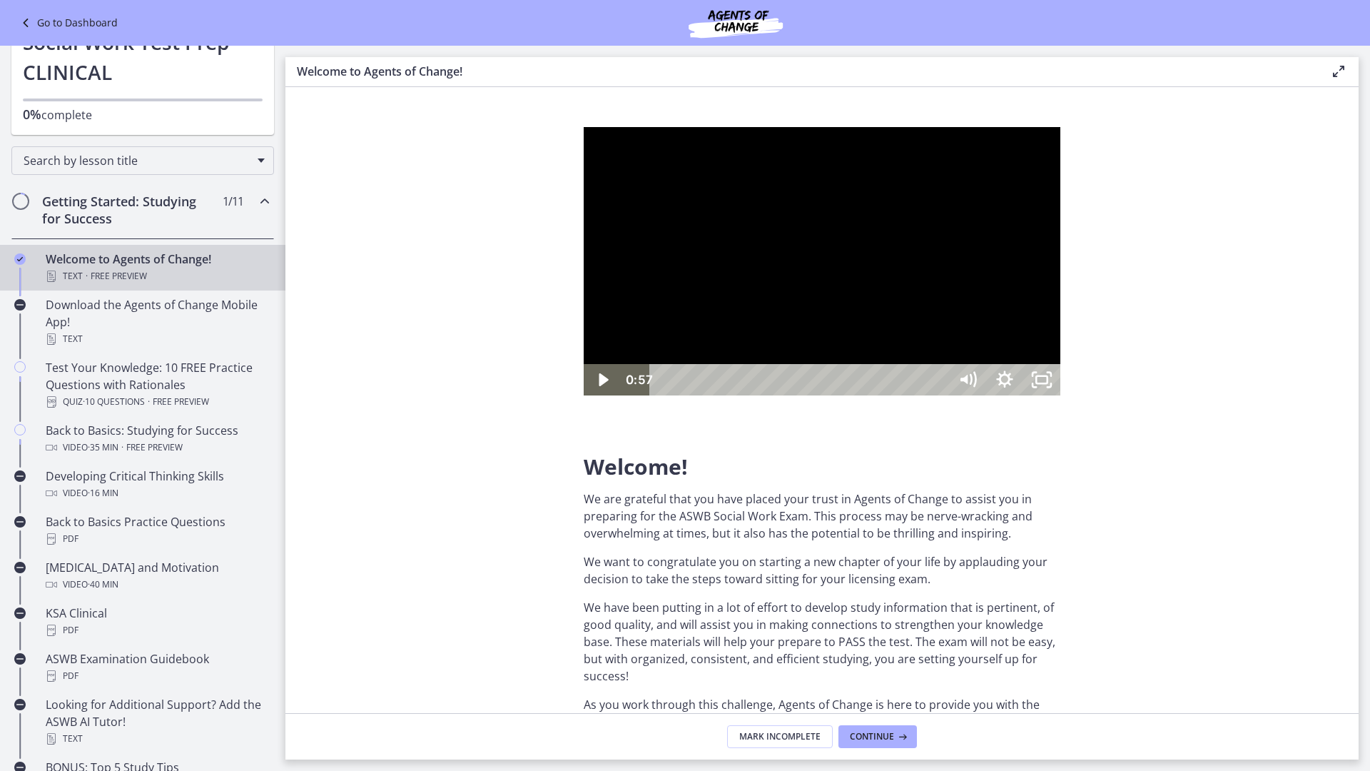
click at [455, 395] on div "0:57" at bounding box center [801, 379] width 277 height 31
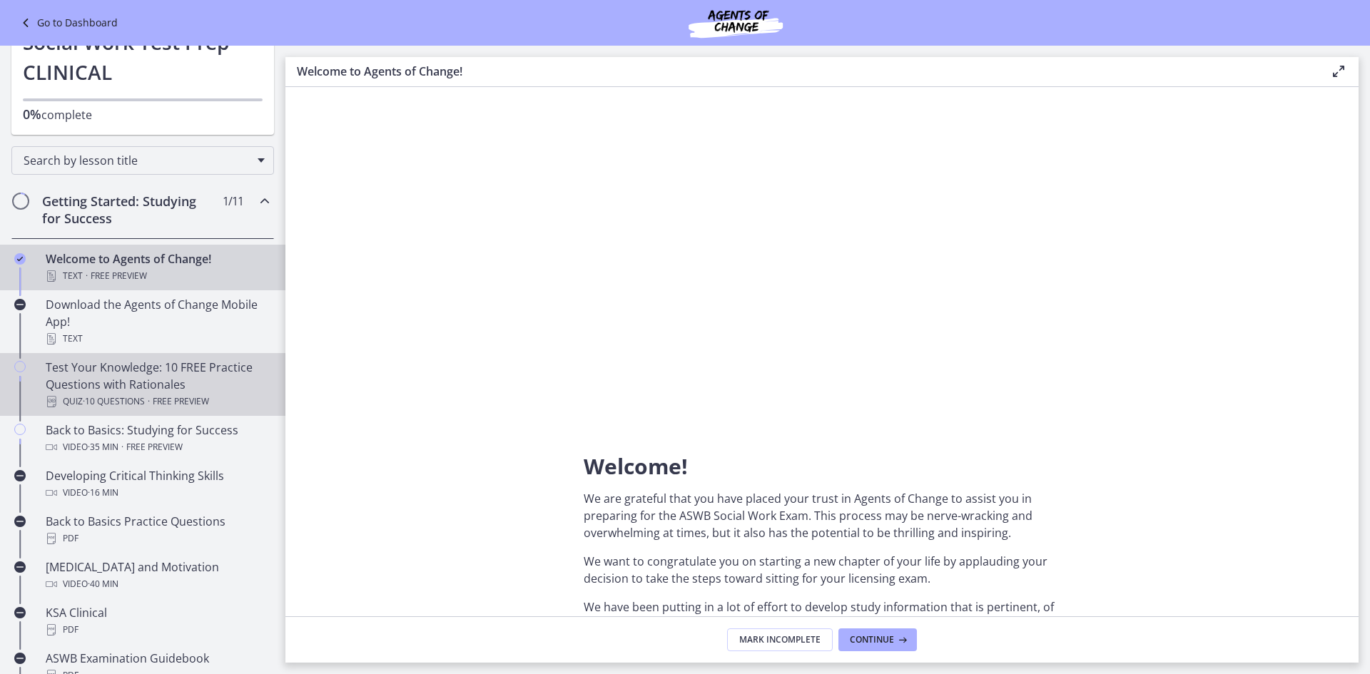
click at [158, 378] on div "Test Your Knowledge: 10 FREE Practice Questions with Rationales Quiz · 10 Quest…" at bounding box center [157, 384] width 223 height 51
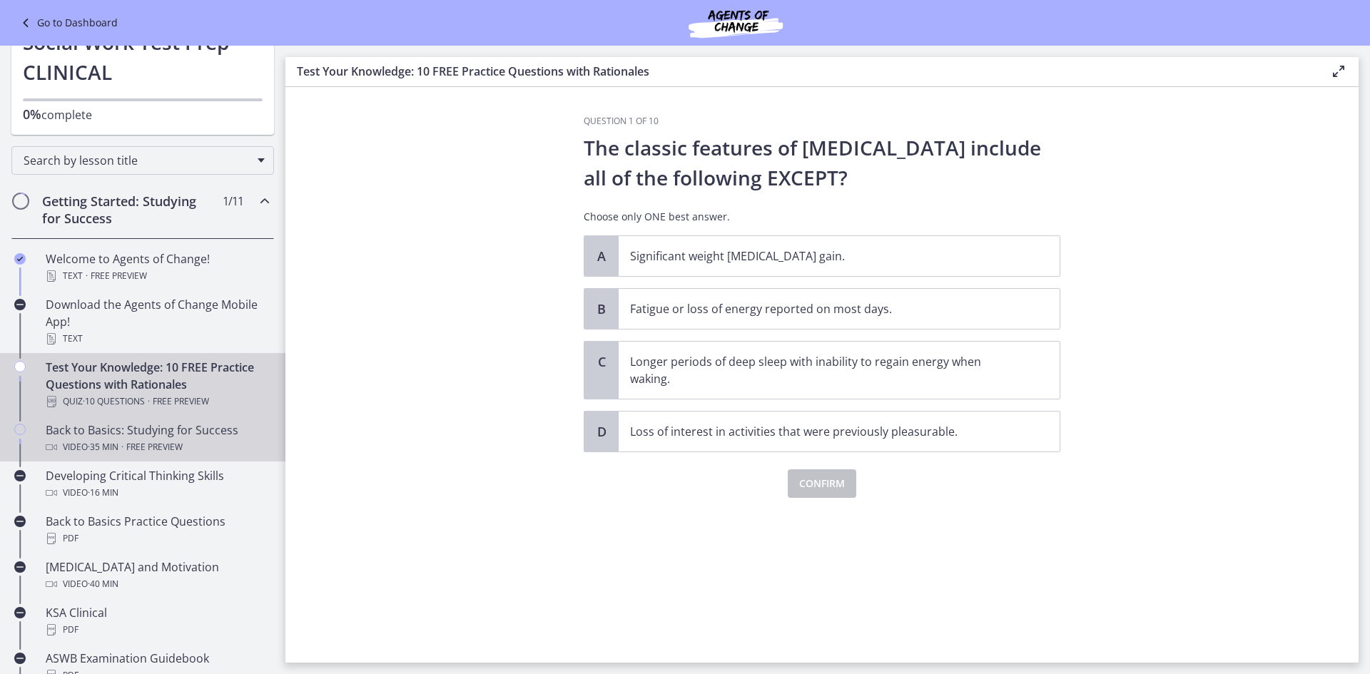
click at [138, 440] on span "Free preview" at bounding box center [154, 447] width 56 height 17
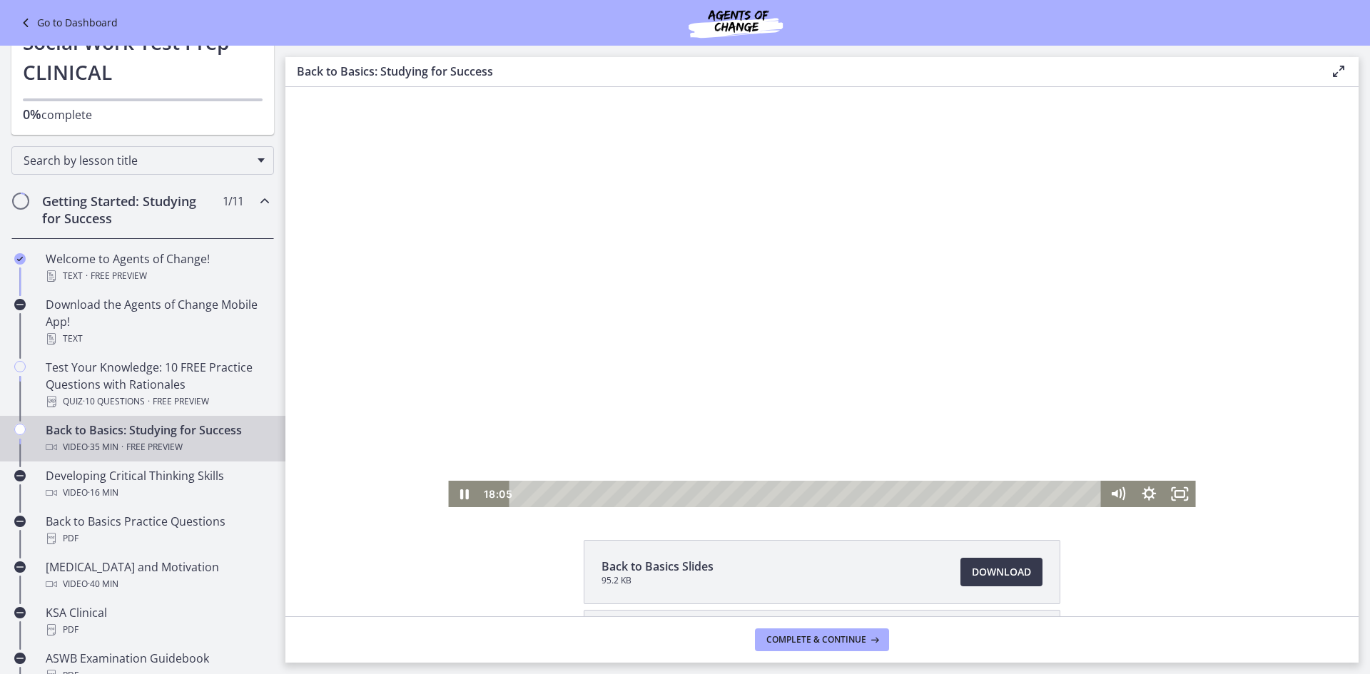
click at [455, 456] on div at bounding box center [821, 297] width 747 height 420
click at [455, 495] on icon "Fullscreen" at bounding box center [1180, 493] width 37 height 31
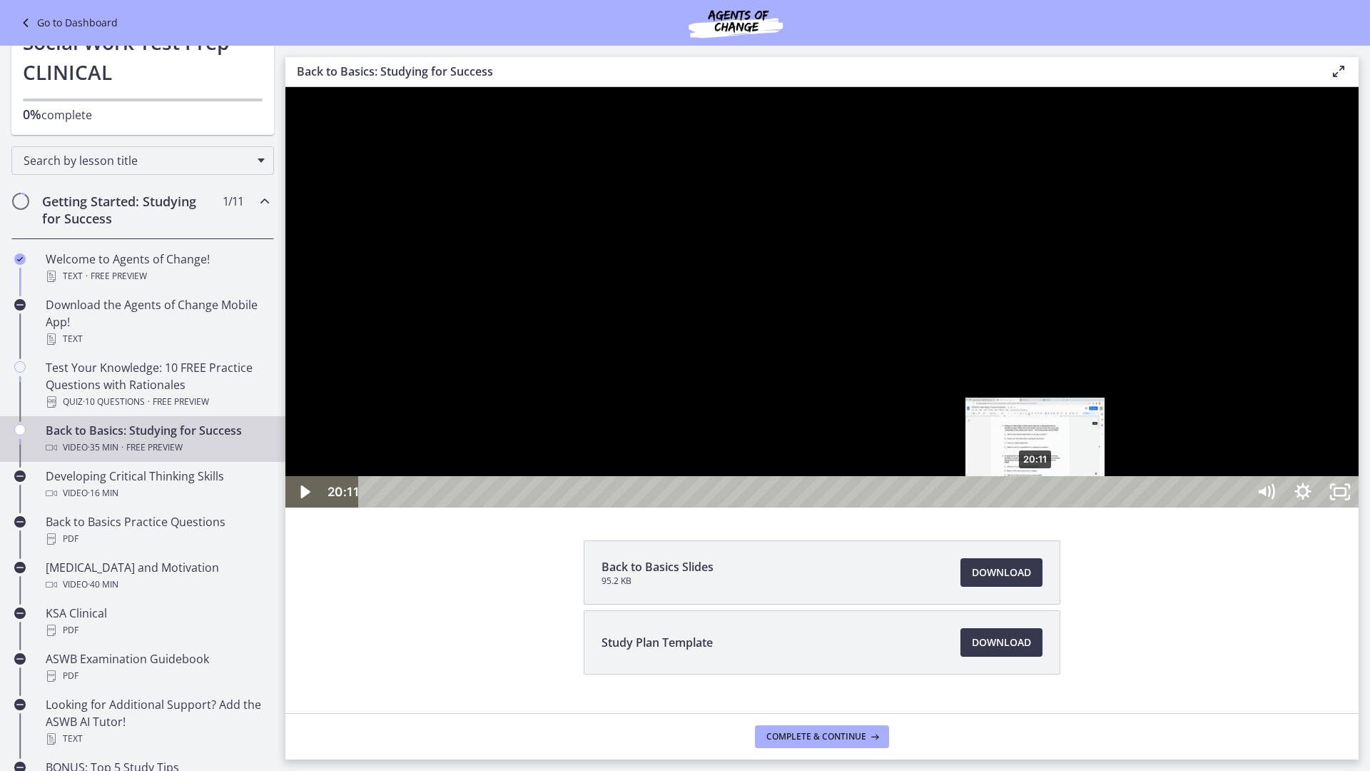
click at [455, 507] on div "20:11" at bounding box center [805, 491] width 866 height 31
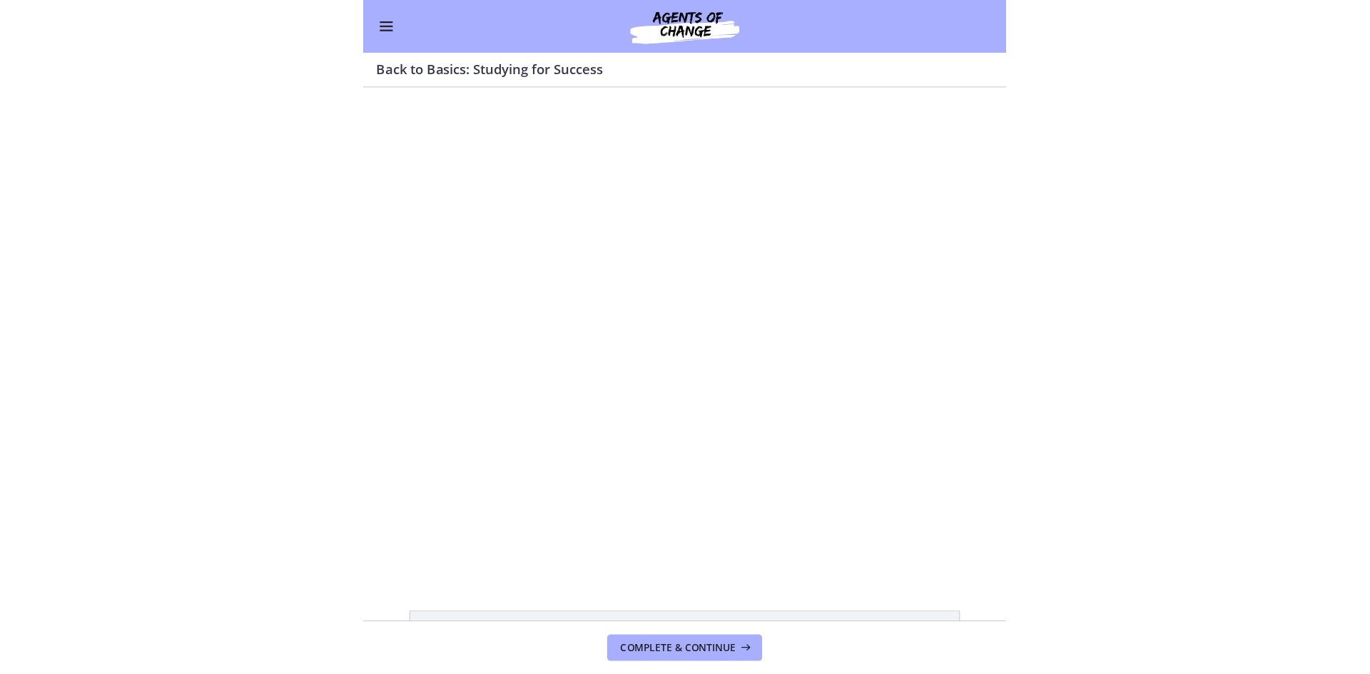
scroll to position [71, 0]
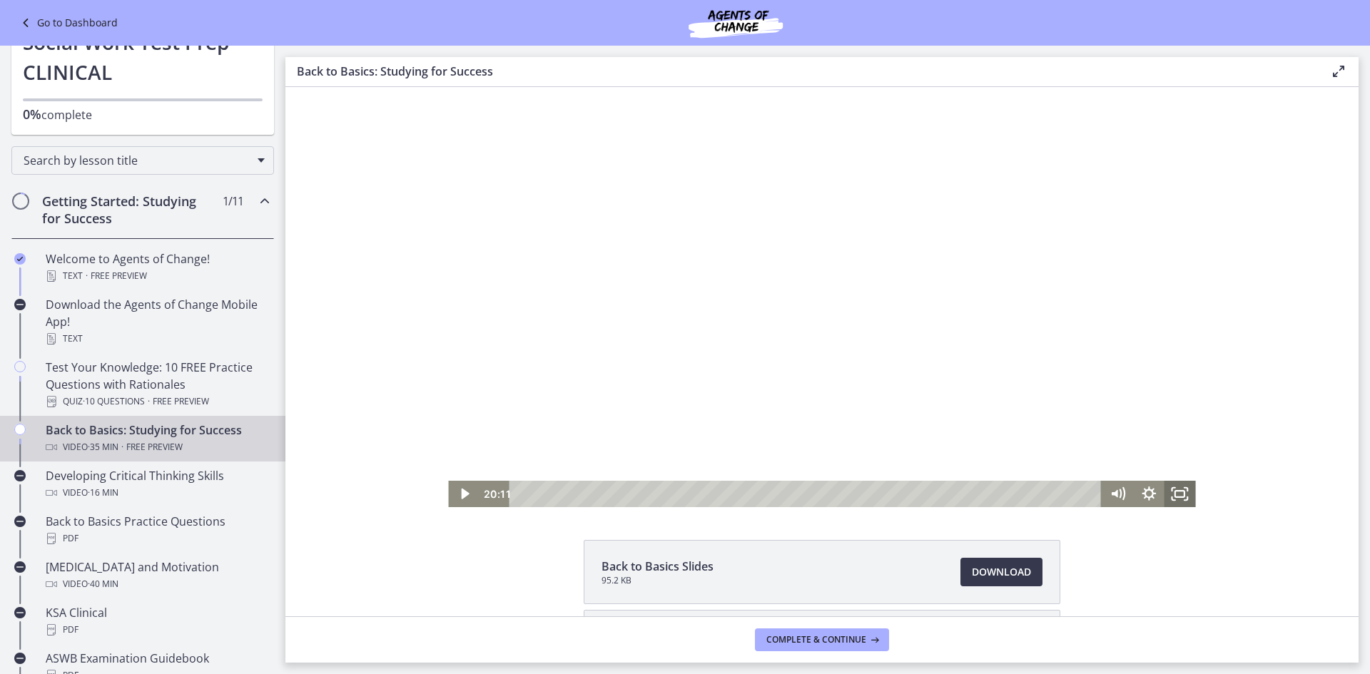
drag, startPoint x: 1175, startPoint y: 492, endPoint x: 1460, endPoint y: 642, distance: 322.0
click at [455, 492] on icon "Fullscreen" at bounding box center [1180, 494] width 31 height 26
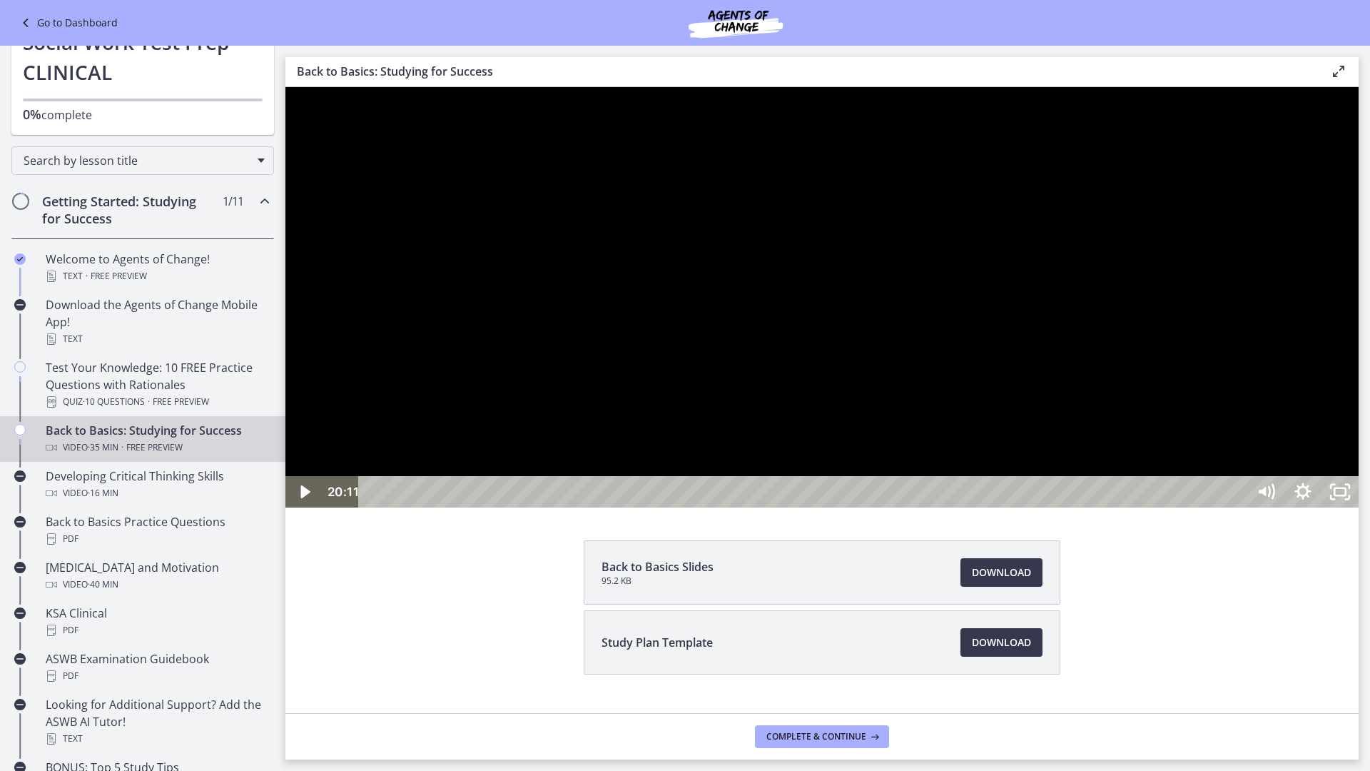
click at [455, 507] on div at bounding box center [821, 297] width 1073 height 420
click at [455, 507] on div "20:38" at bounding box center [805, 491] width 866 height 31
click at [455, 476] on div "Volume" at bounding box center [1265, 425] width 37 height 102
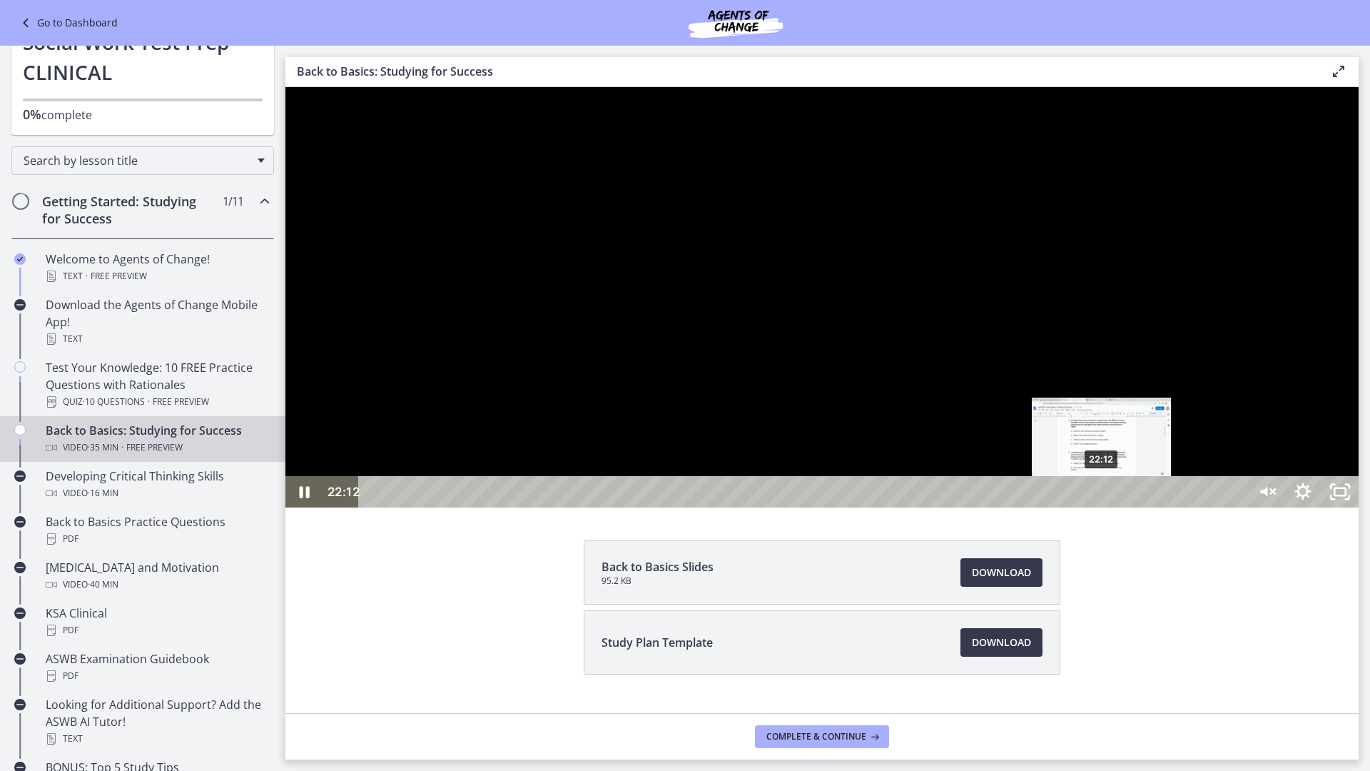
drag, startPoint x: 1054, startPoint y: 841, endPoint x: 1102, endPoint y: 838, distance: 48.7
click at [455, 497] on div "Playbar" at bounding box center [1101, 492] width 11 height 11
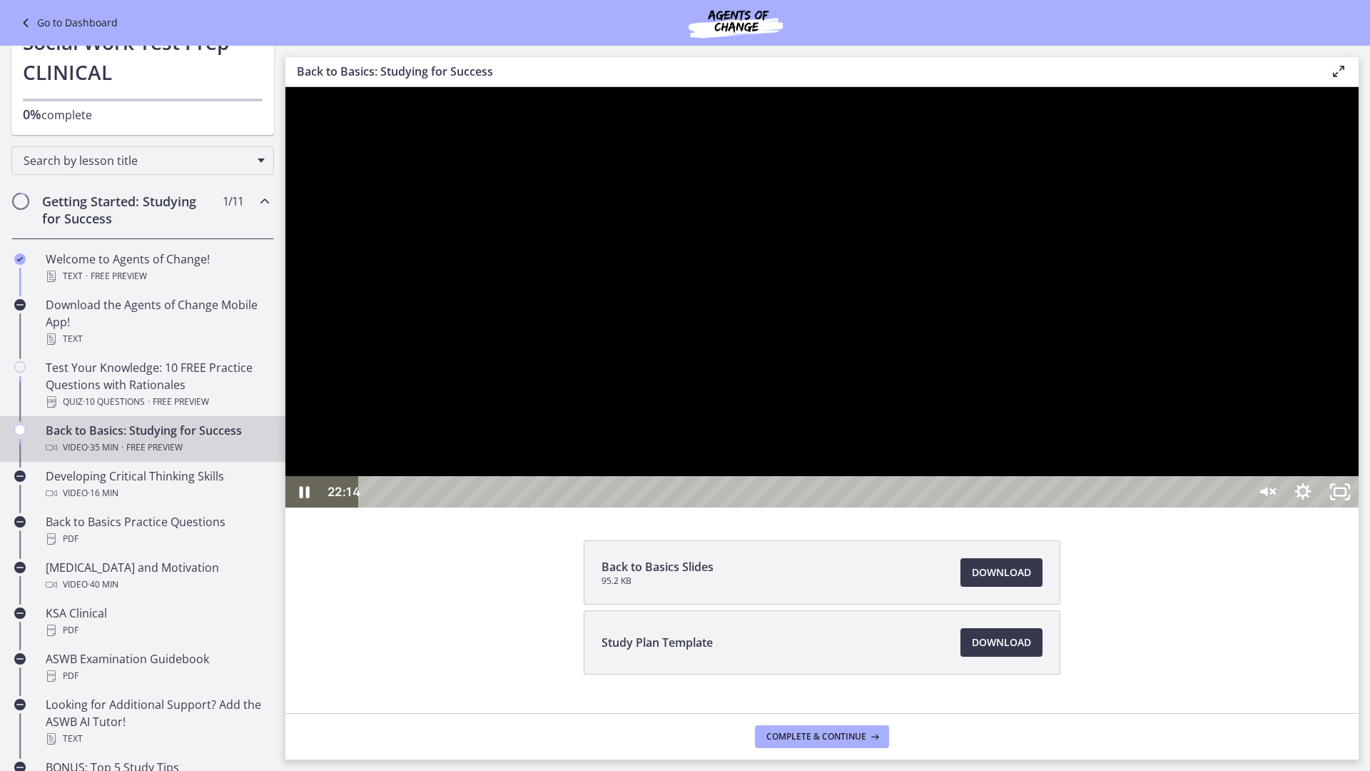
click at [455, 507] on div at bounding box center [821, 297] width 1073 height 420
drag, startPoint x: 1103, startPoint y: 841, endPoint x: 1038, endPoint y: 846, distance: 65.1
click at [455, 497] on div "Playbar" at bounding box center [1038, 492] width 11 height 11
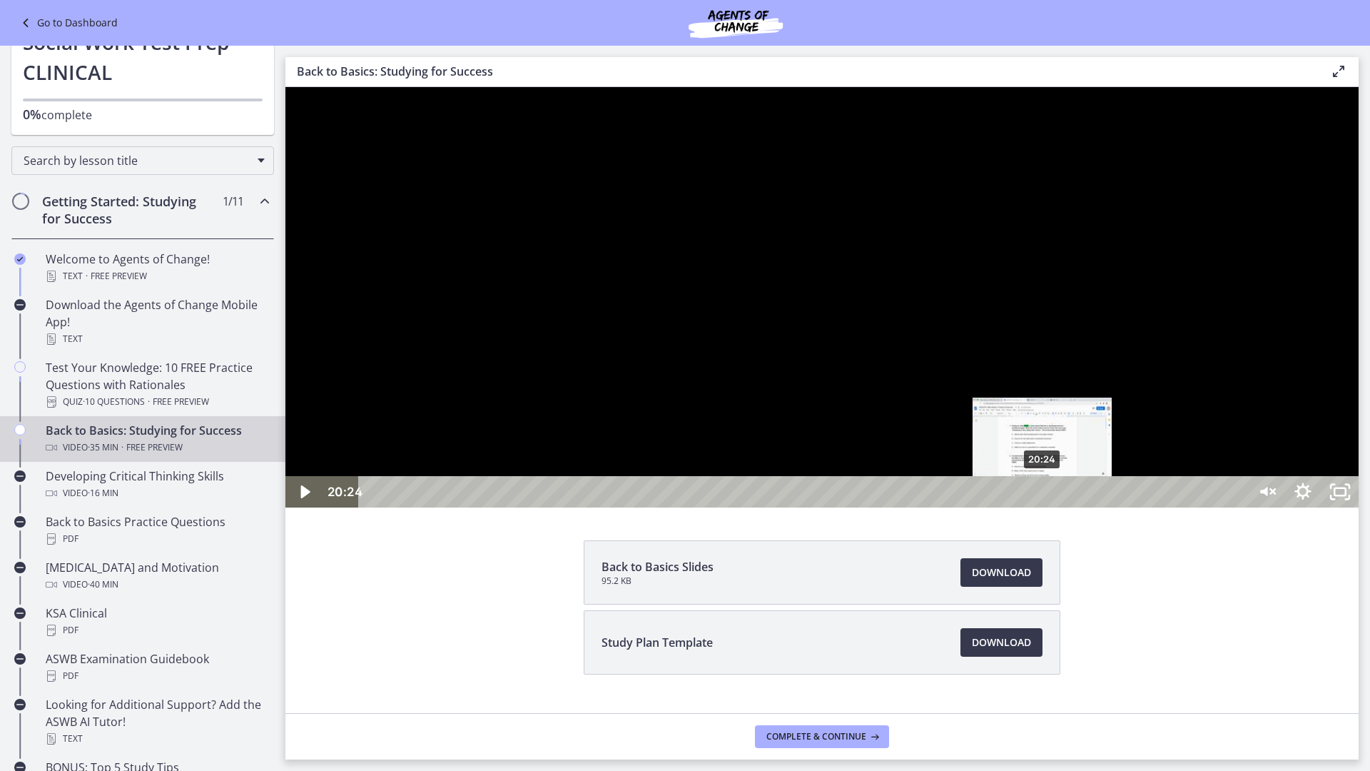
click at [455, 497] on div "Playbar" at bounding box center [1043, 492] width 11 height 11
drag, startPoint x: 1043, startPoint y: 845, endPoint x: 1053, endPoint y: 842, distance: 10.4
click at [455, 497] on div "Playbar" at bounding box center [1050, 492] width 11 height 11
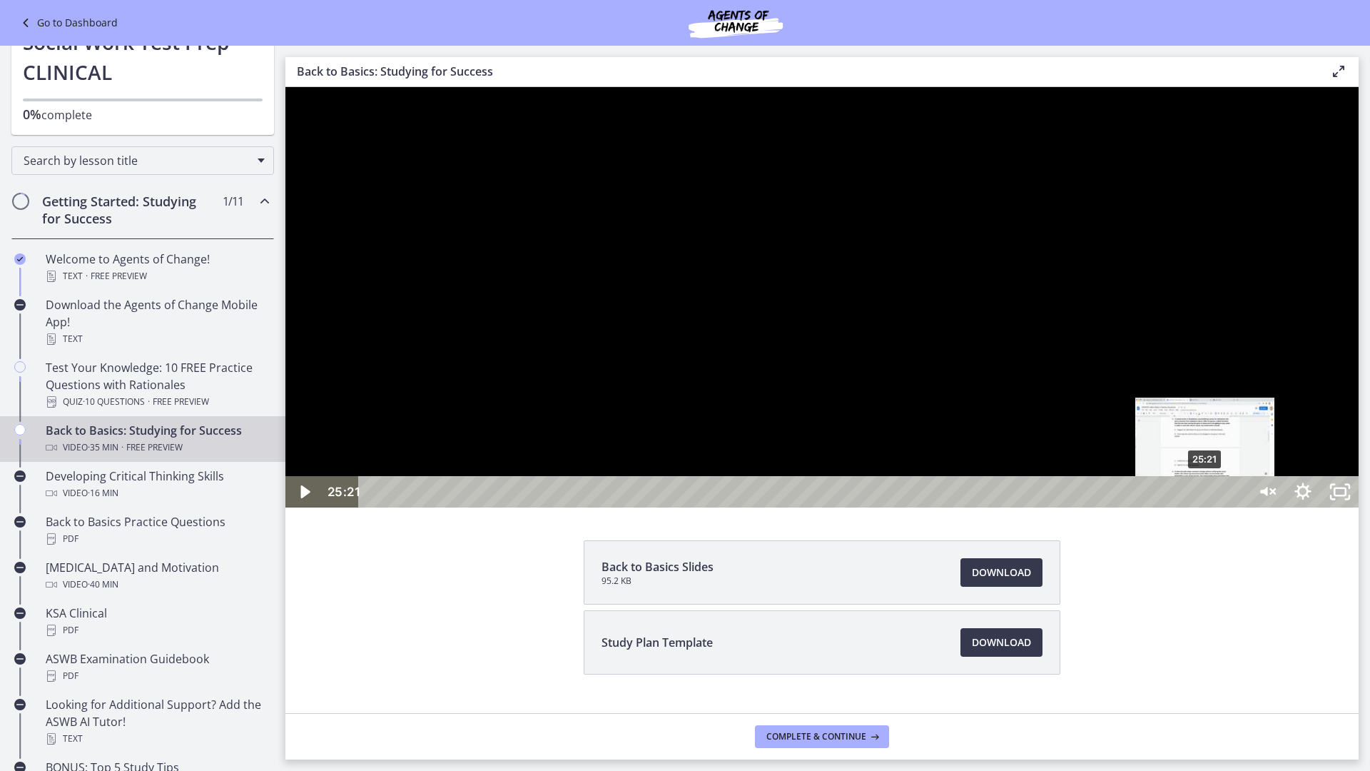
click at [455, 507] on div "25:21" at bounding box center [805, 491] width 866 height 31
drag, startPoint x: 1209, startPoint y: 841, endPoint x: 1240, endPoint y: 840, distance: 31.4
click at [455, 497] on div "Playbar" at bounding box center [1239, 492] width 11 height 11
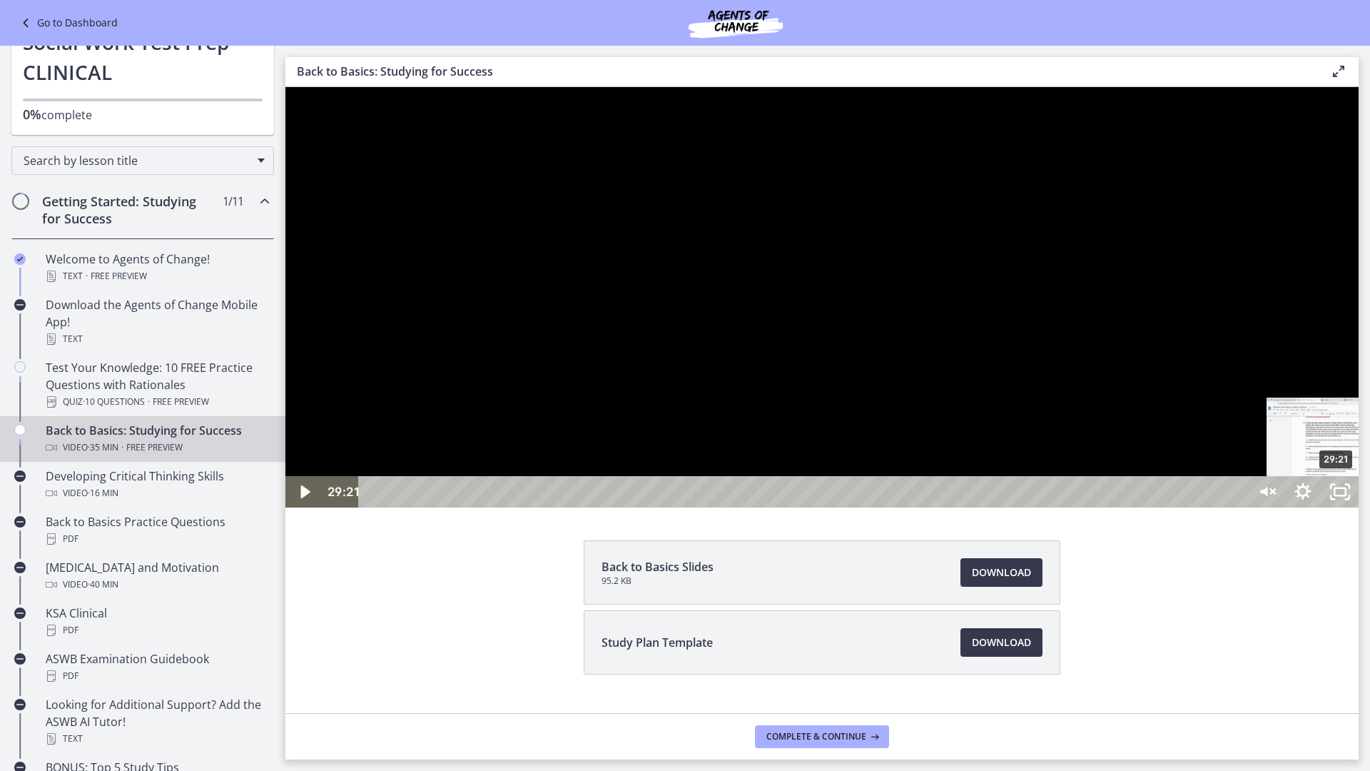
click at [455, 507] on div "29:21" at bounding box center [805, 491] width 866 height 31
drag, startPoint x: 1244, startPoint y: 843, endPoint x: 1413, endPoint y: 843, distance: 169.1
click at [455, 507] on div "31:39" at bounding box center [805, 491] width 866 height 31
drag, startPoint x: 1414, startPoint y: 846, endPoint x: 1469, endPoint y: 843, distance: 55.1
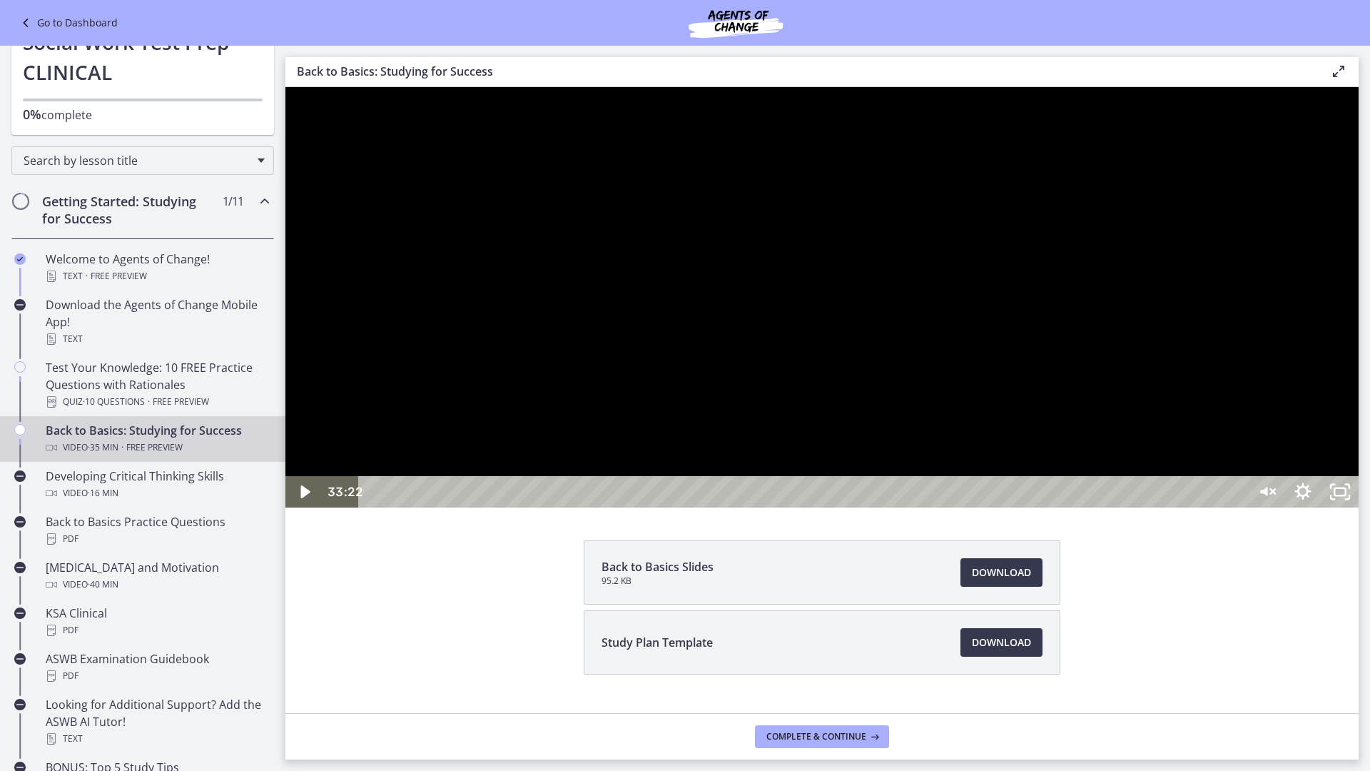
click at [455, 160] on div at bounding box center [821, 297] width 1073 height 420
